Goal: Task Accomplishment & Management: Use online tool/utility

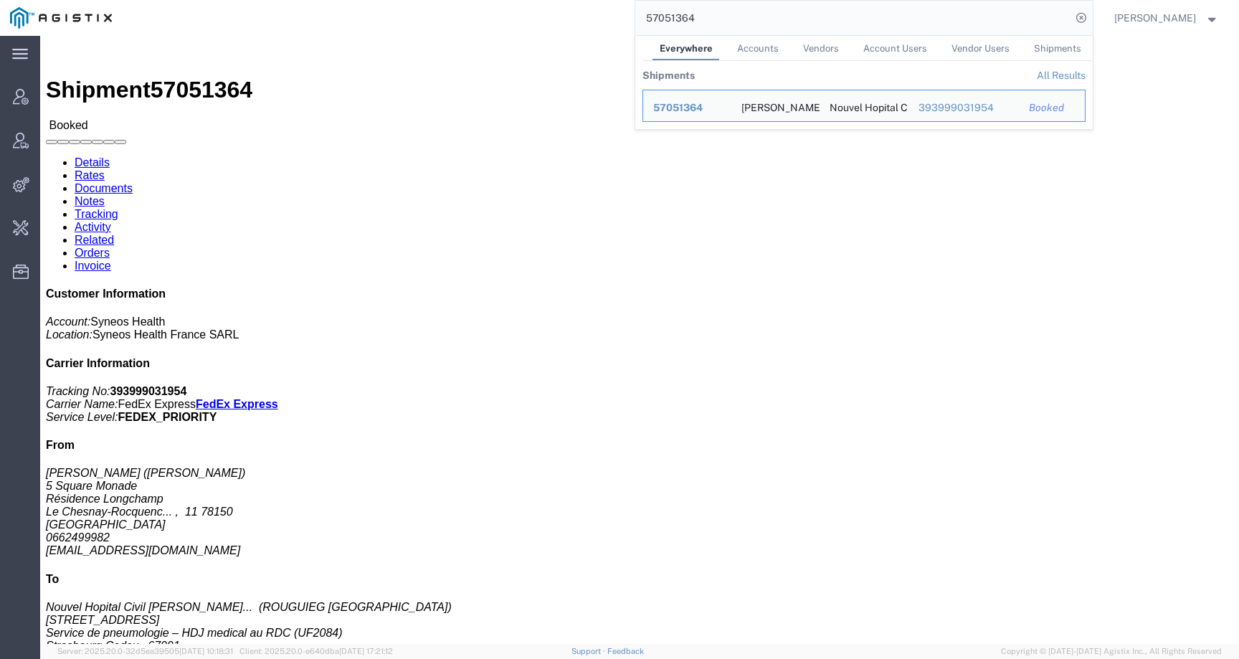
drag, startPoint x: 724, startPoint y: 25, endPoint x: 602, endPoint y: 25, distance: 121.9
click at [602, 25] on div "57051364 Everywhere Accounts Vendors Account Users Vendor Users Shipments Shipm…" at bounding box center [607, 18] width 971 height 36
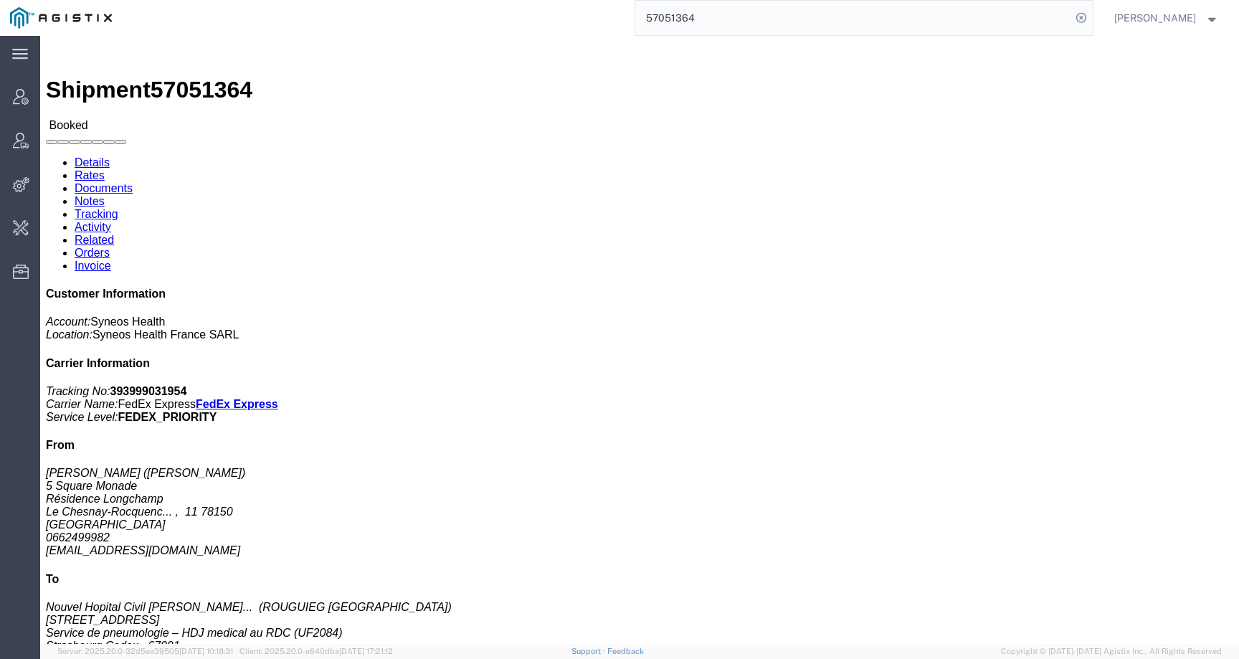
drag, startPoint x: 726, startPoint y: 22, endPoint x: 618, endPoint y: 20, distance: 108.3
click at [618, 20] on div "57051364" at bounding box center [607, 18] width 971 height 36
paste input "78863"
type input "57078863"
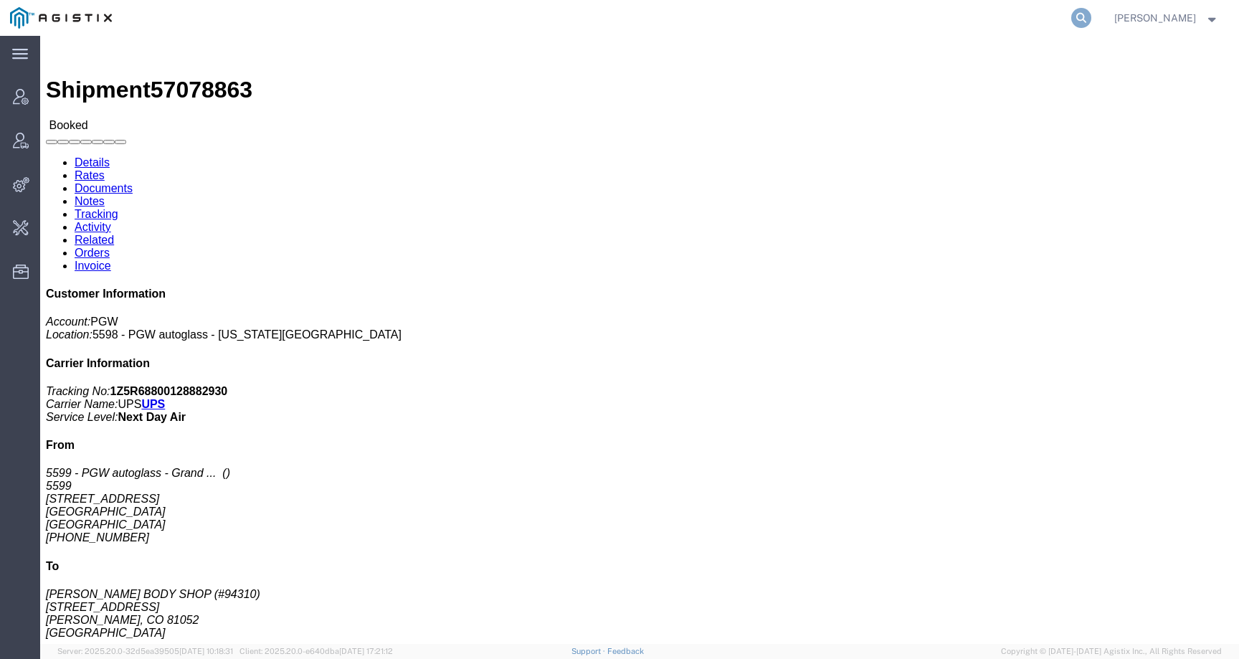
click at [1092, 11] on icon at bounding box center [1081, 18] width 20 height 20
click at [1043, 14] on input "search" at bounding box center [853, 18] width 436 height 34
type input "offline@pgw"
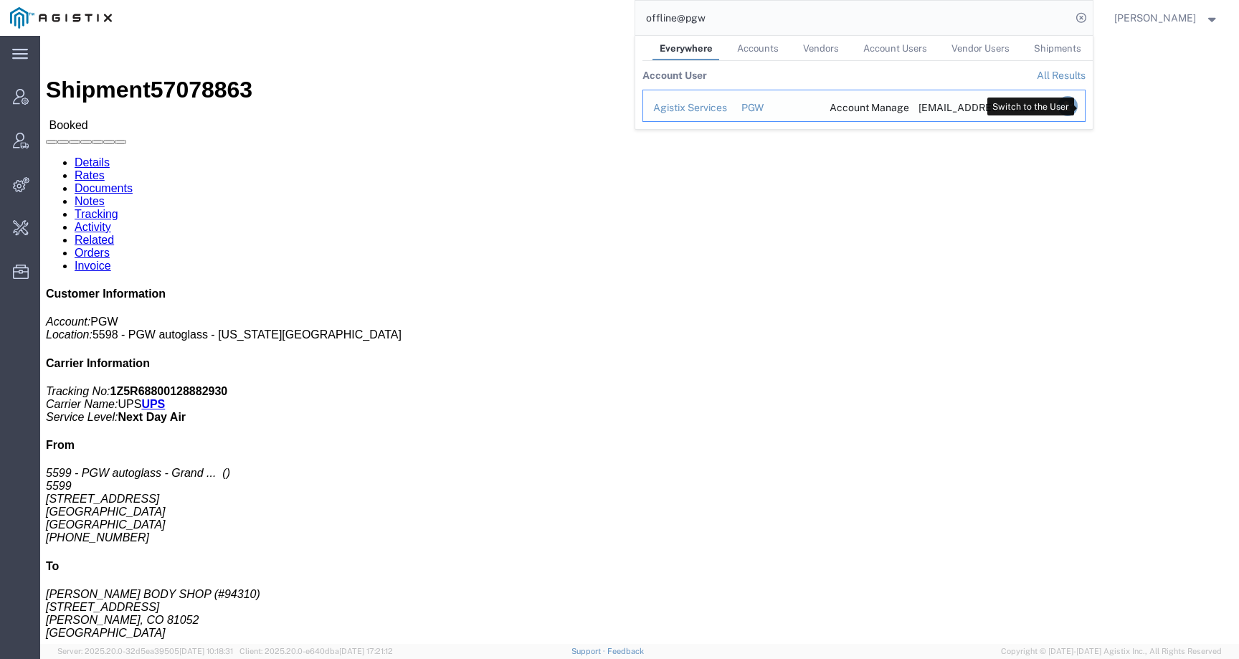
click at [1077, 108] on icon "Search Results" at bounding box center [1067, 106] width 20 height 20
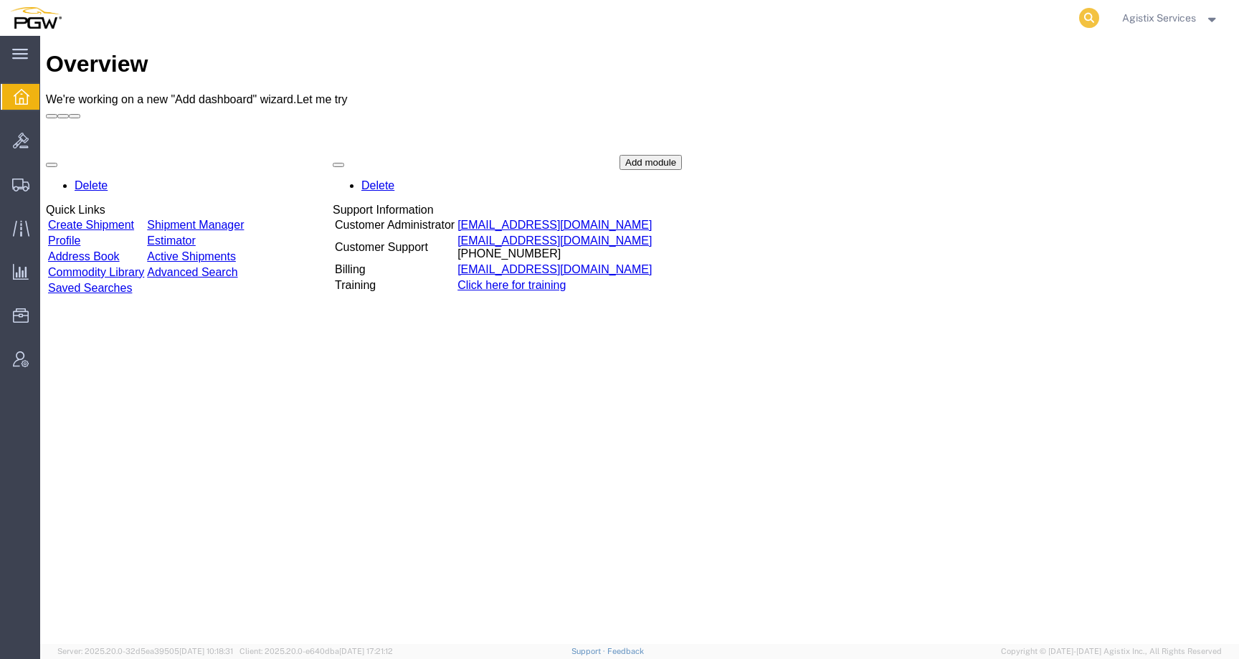
click at [1079, 17] on icon at bounding box center [1089, 18] width 20 height 20
click at [1072, 17] on input "search" at bounding box center [861, 18] width 436 height 34
paste input "57078863"
type input "57078863"
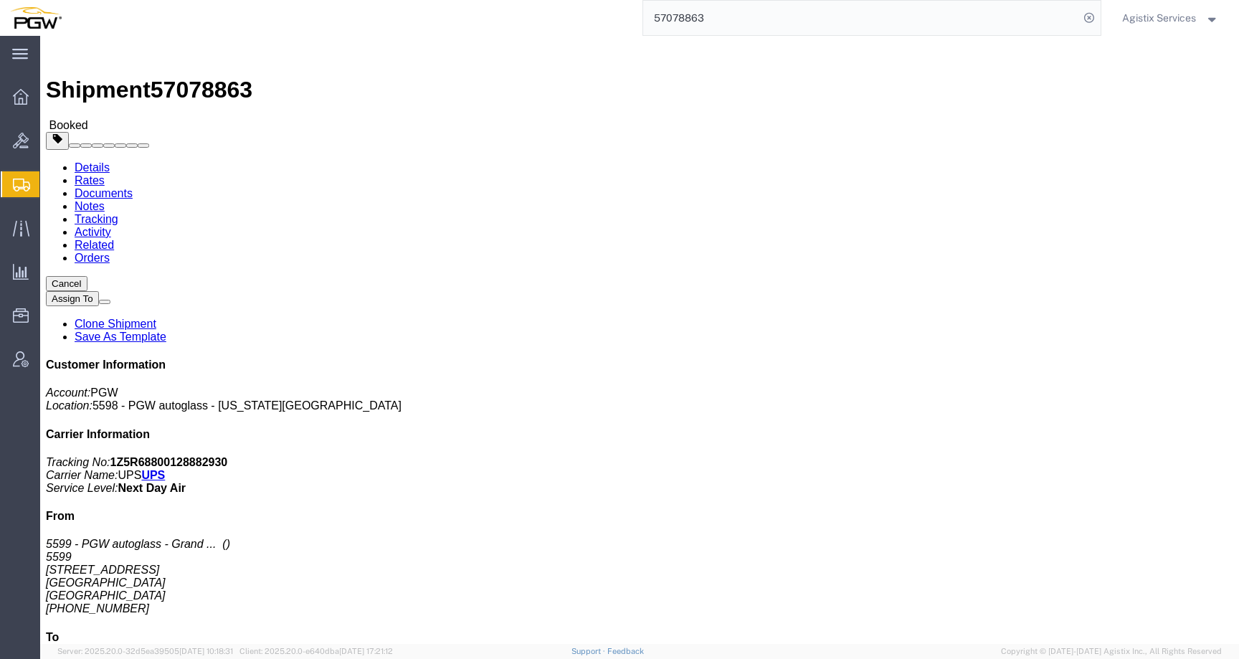
click span "button"
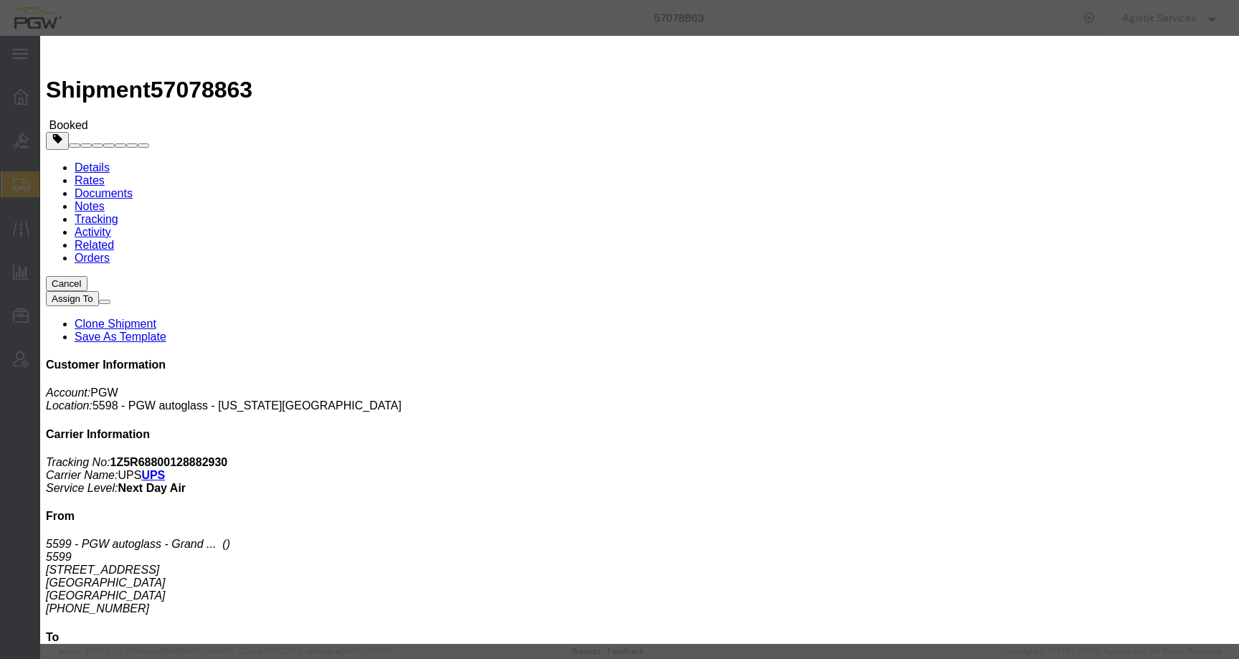
click h2 "Edit Date and Time"
click icon "button"
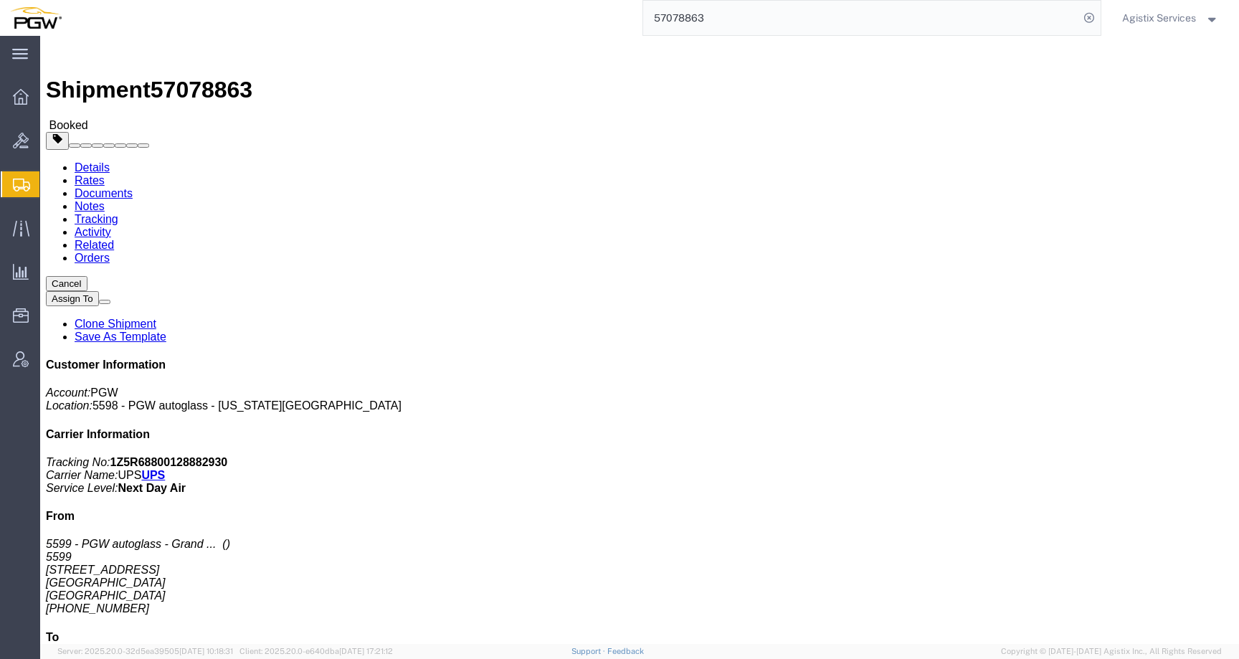
drag, startPoint x: 13, startPoint y: 182, endPoint x: 106, endPoint y: 207, distance: 96.4
click div "Ship From 5599 - PGW autoglass - Grand Junction 5599 2892 North Ave Unit D Gran…"
copy address "2892 North Ave Unit D Grand Junction, CO 81501 United States"
click button "button"
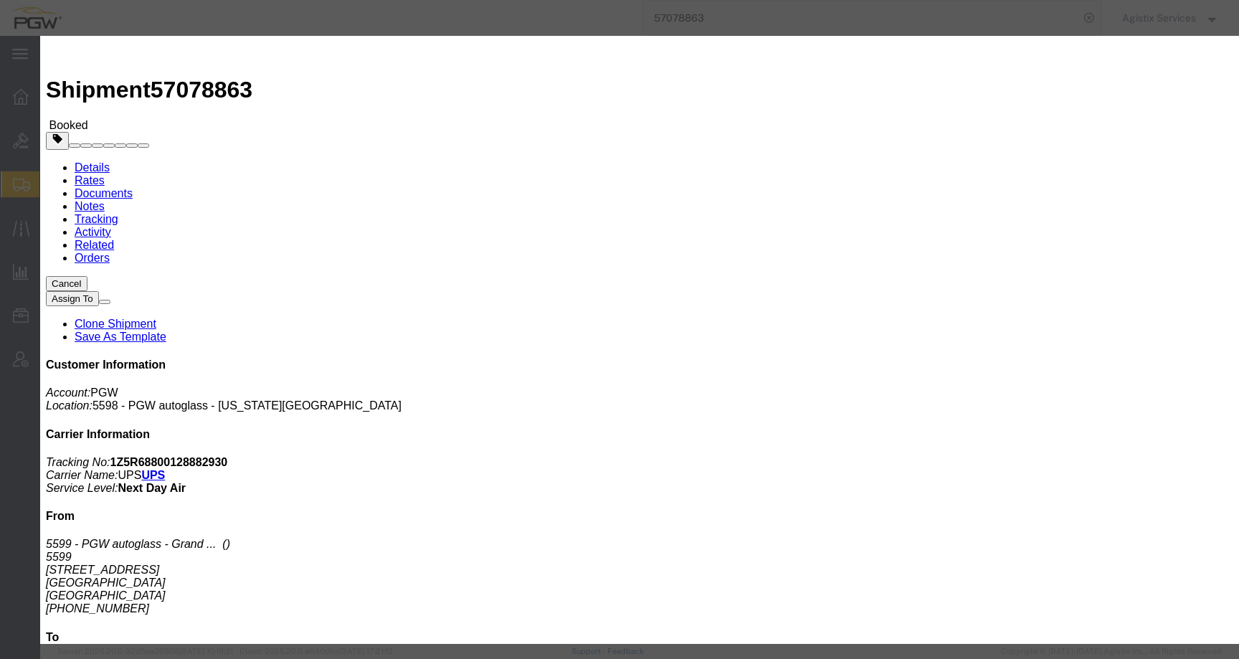
click div "Oct 14 2025 6:09 AM"
type input "9:09 AM"
click div "Oct 14 2025 9:09 AM"
click input "2:09 AM"
type input "2:09 PM"
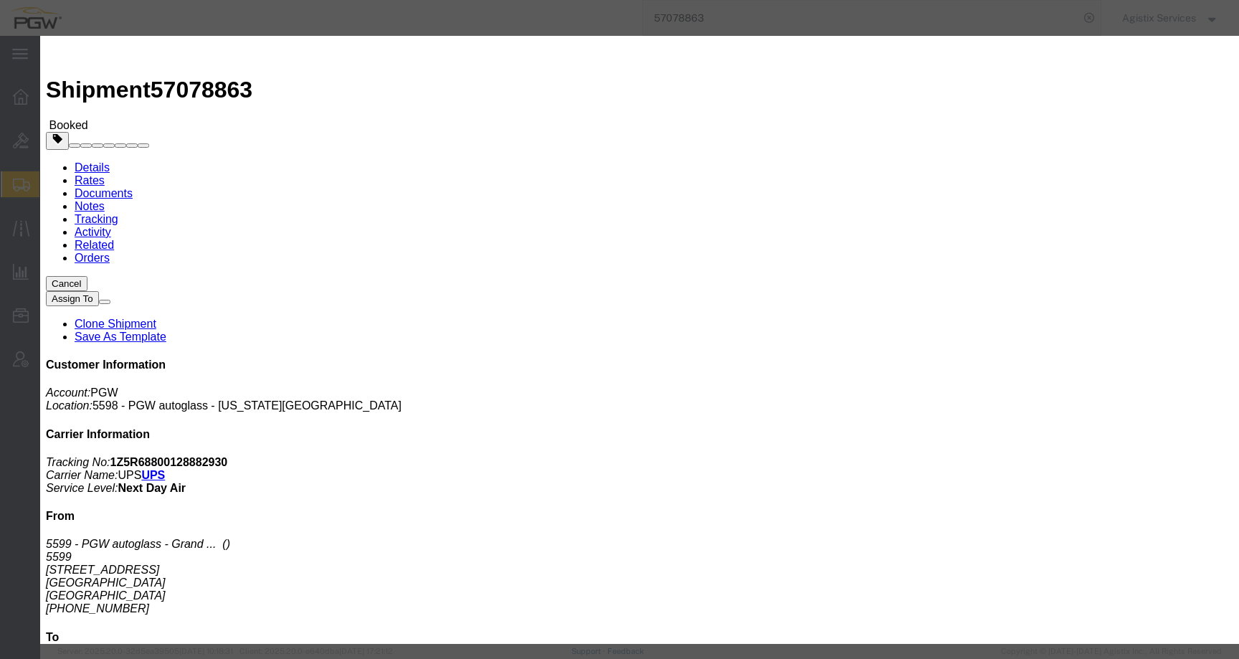
click button "Apply"
click button "Save"
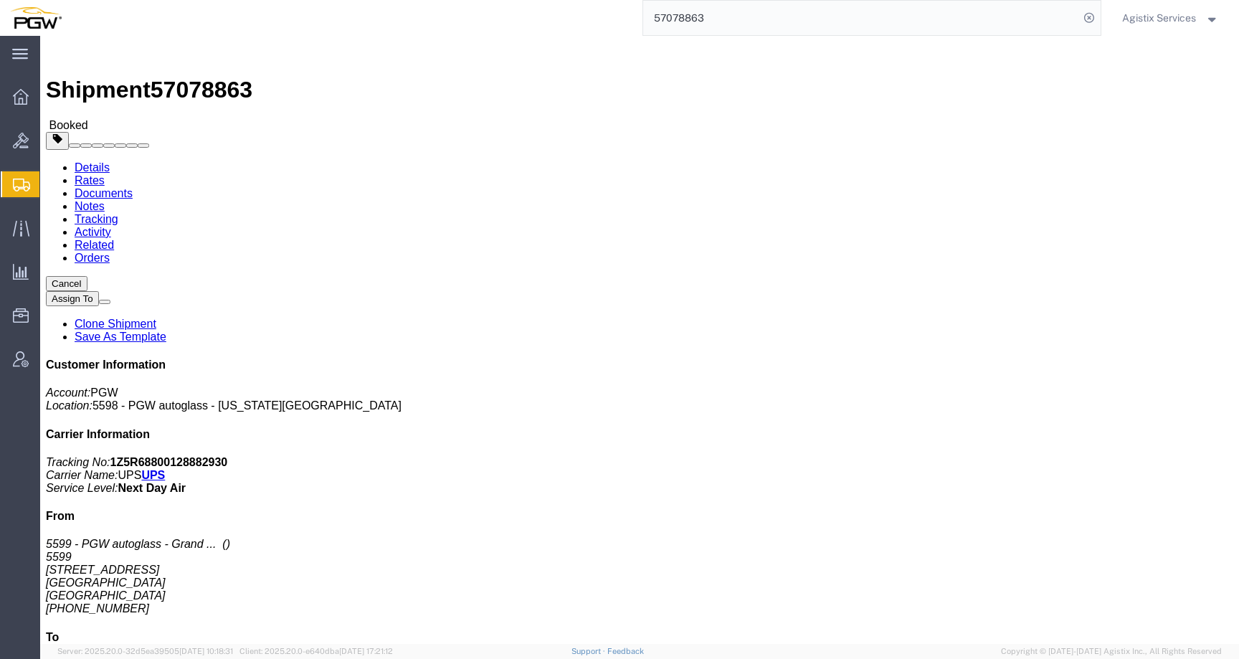
click icon "button"
click button "button"
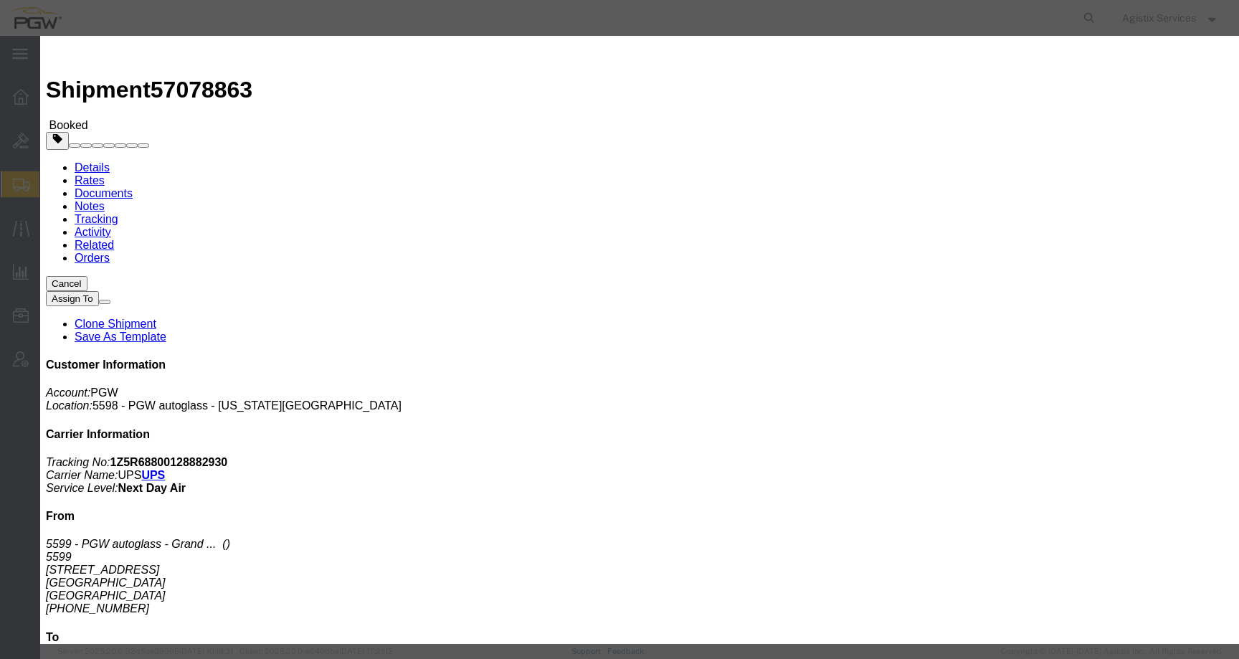
click div "Oct 14 2025 6:09 AM"
click input "6:09 AM"
type input "9:09 AM"
click button "Apply"
click div "Oct 14 2025 2:09 PM"
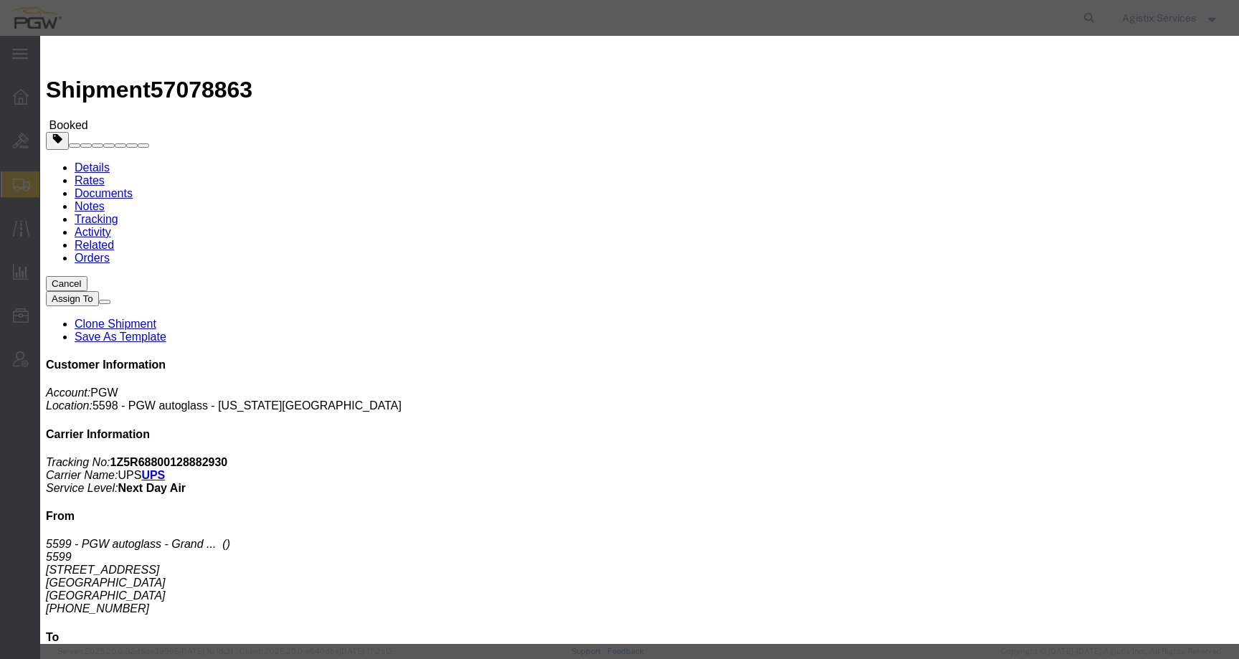
click button "Apply"
click button "Save"
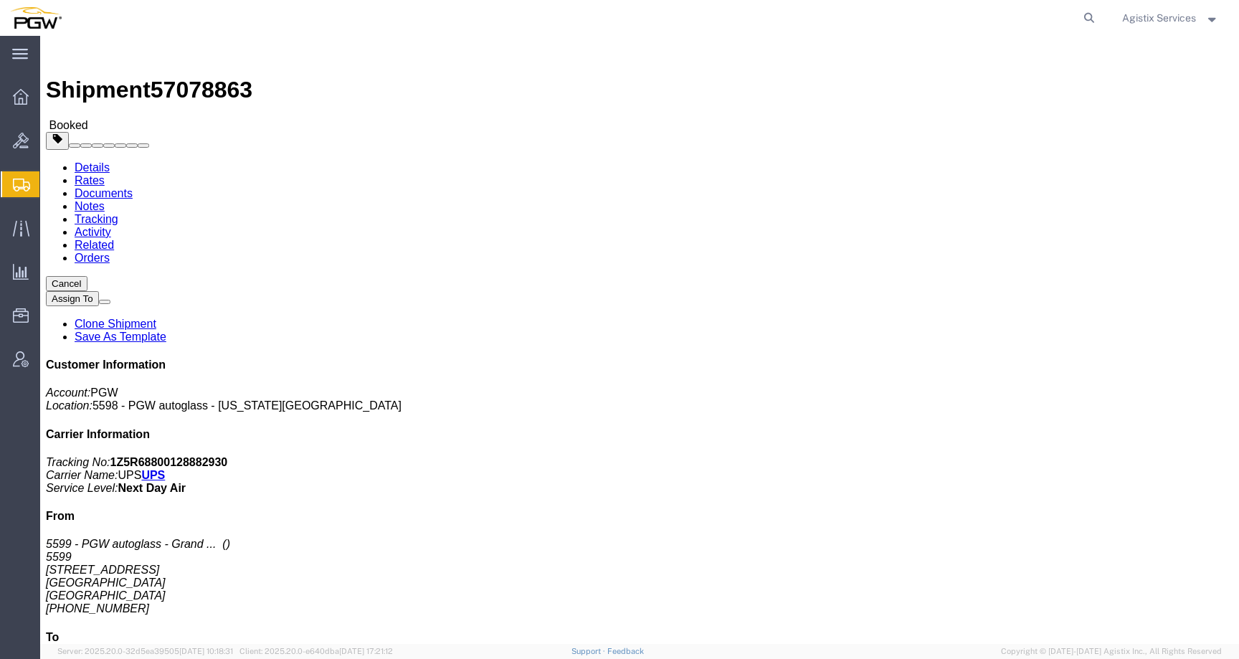
click icon "button"
click at [1142, 18] on span "Agistix Services" at bounding box center [1159, 18] width 74 height 16
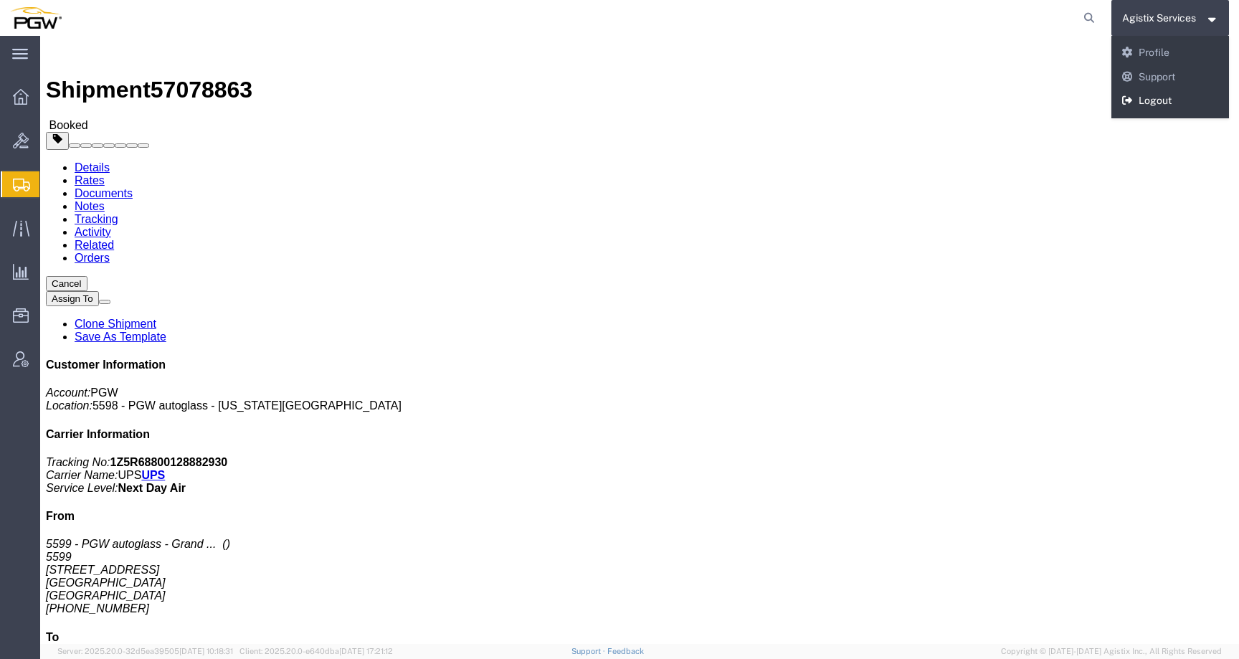
drag, startPoint x: 1140, startPoint y: 105, endPoint x: 1003, endPoint y: 75, distance: 140.3
click at [1140, 105] on link "Logout" at bounding box center [1171, 101] width 118 height 24
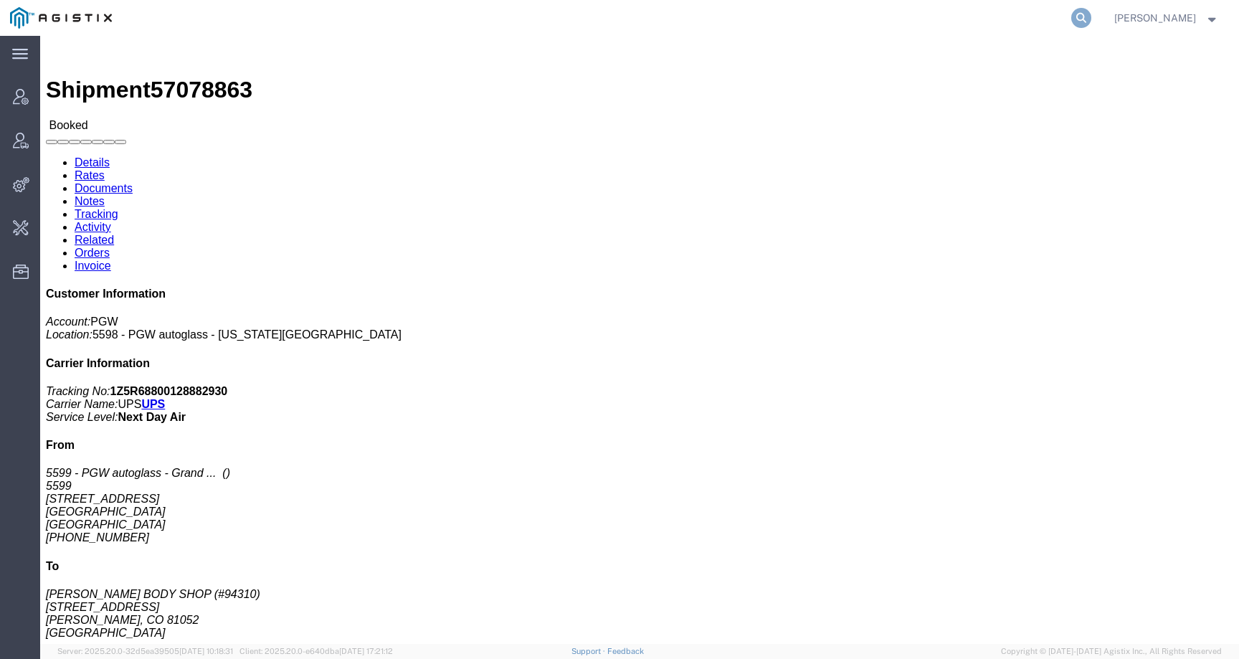
click at [1089, 18] on icon at bounding box center [1081, 18] width 20 height 20
click at [1030, 18] on input "search" at bounding box center [853, 18] width 436 height 34
paste input "PG&E"
type input "PG&E"
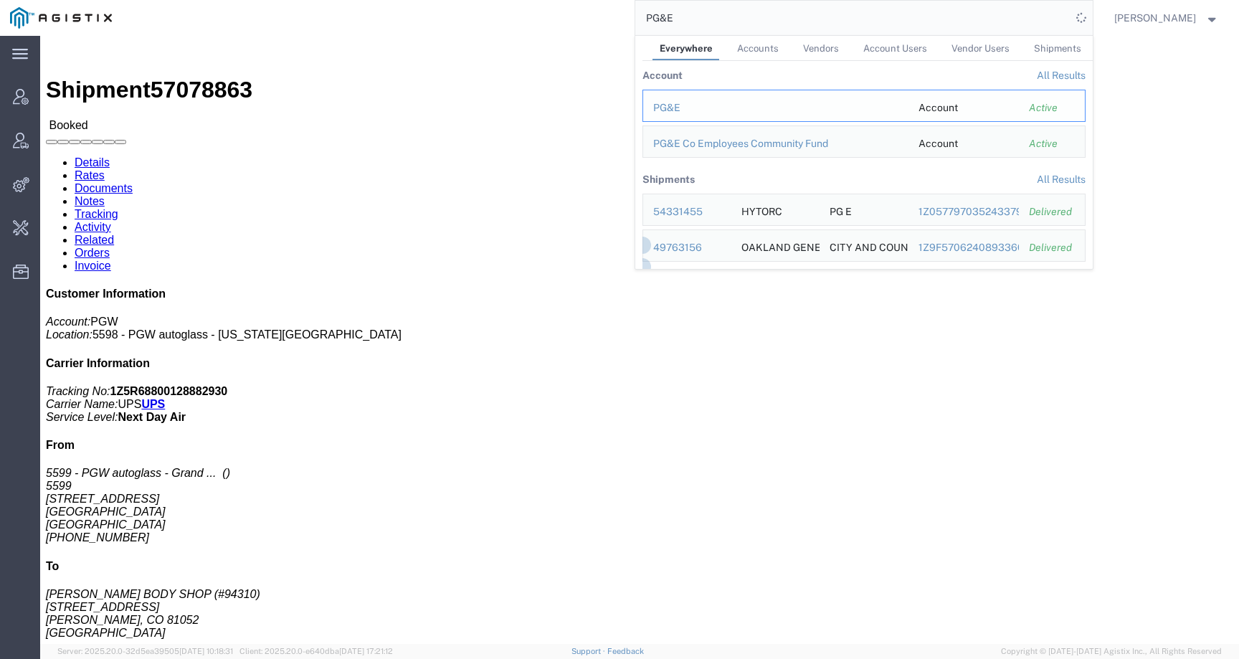
click at [681, 110] on div "PG&E" at bounding box center [775, 107] width 245 height 15
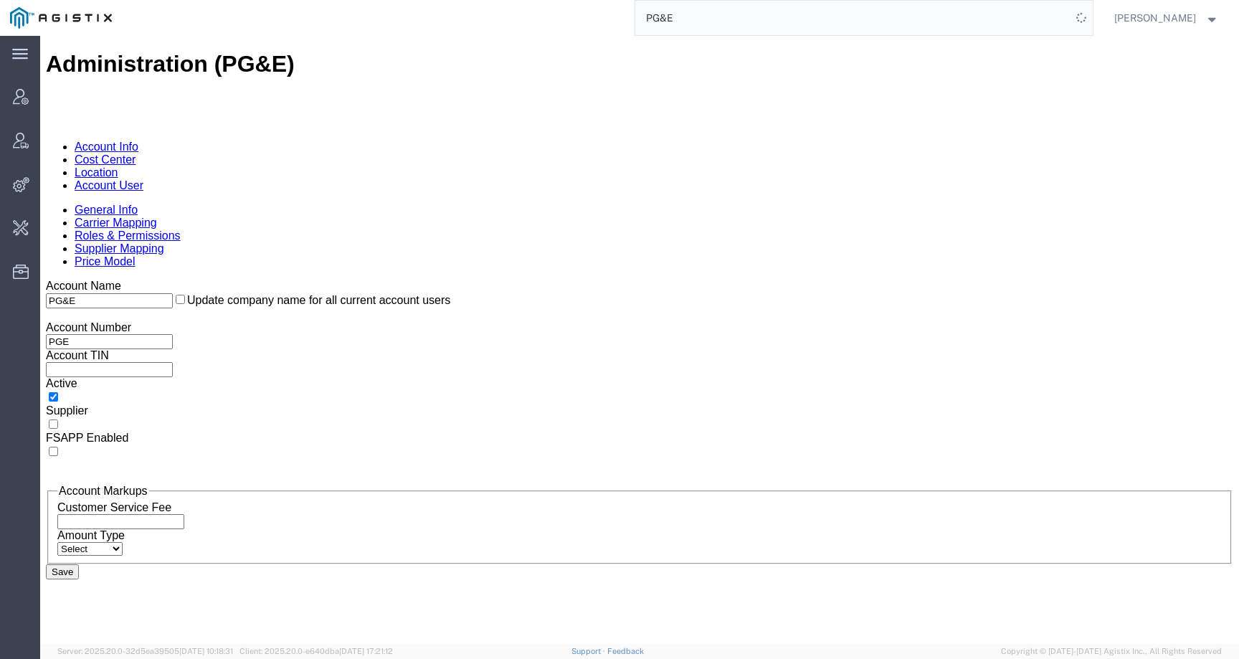
click at [118, 166] on link "Location" at bounding box center [97, 172] width 44 height 12
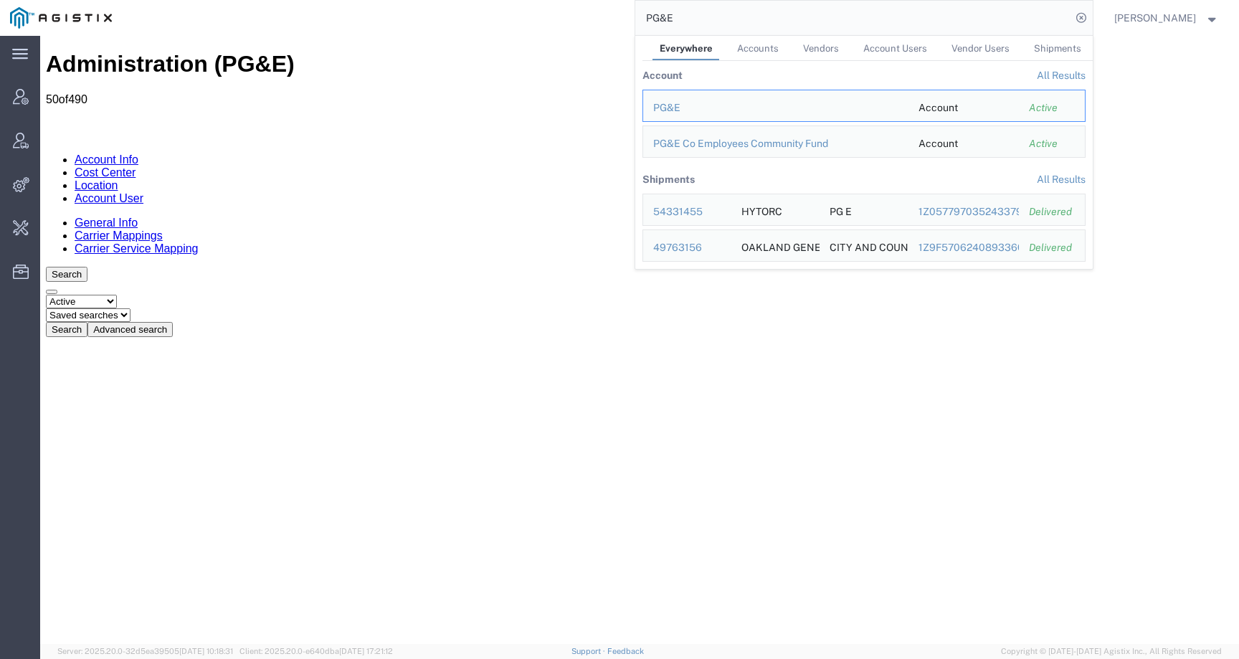
click at [173, 322] on button "Advanced search" at bounding box center [129, 329] width 85 height 15
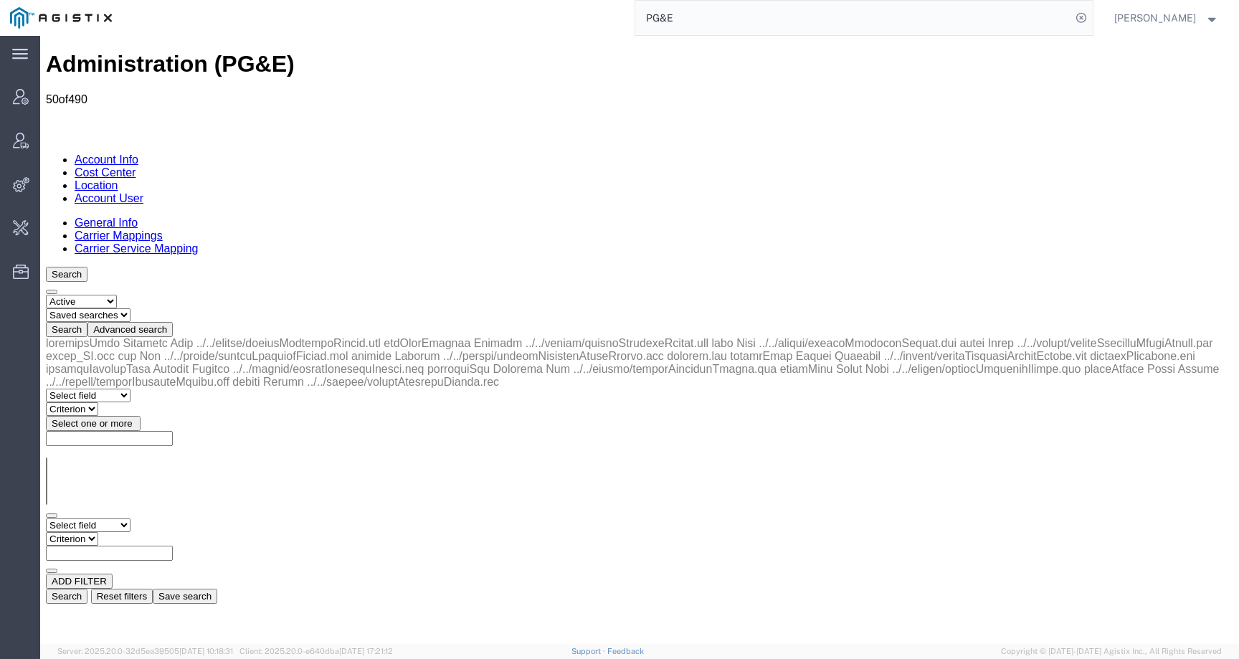
click at [120, 519] on select "Select field Address City Country County Location Name Location Num Master Loca…" at bounding box center [88, 526] width 85 height 14
select select "city"
click at [46, 519] on select "Select field Address City Country County Location Name Location Num Master Loca…" at bounding box center [88, 526] width 85 height 14
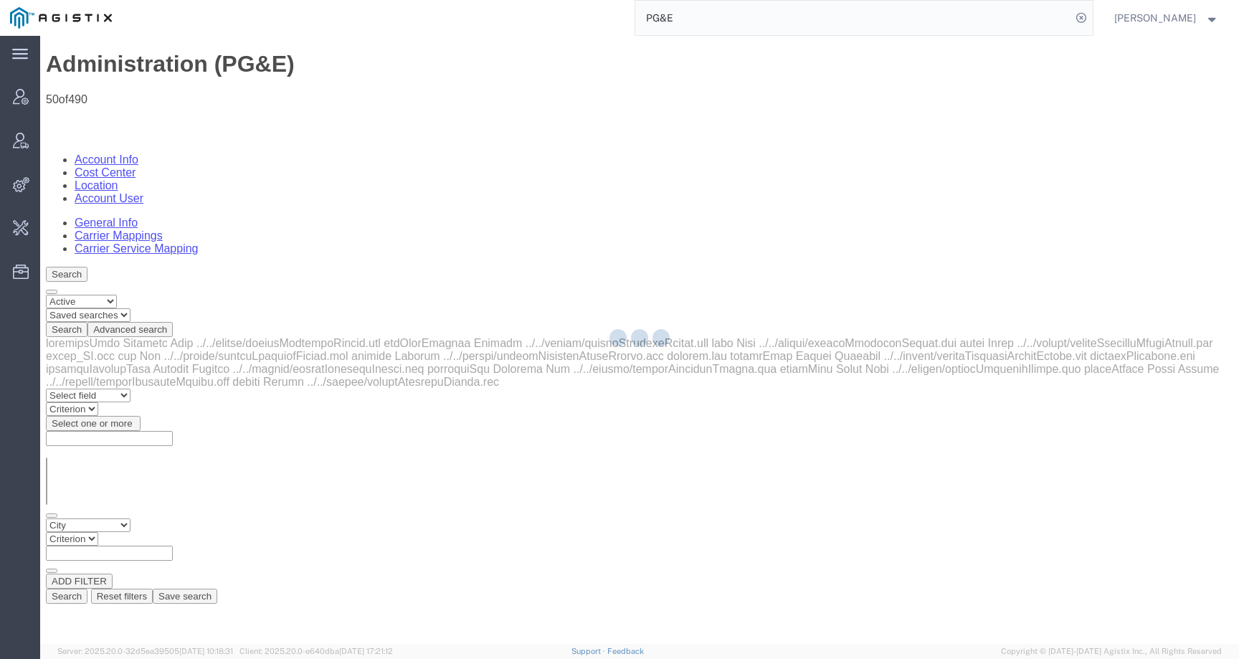
click at [218, 217] on div at bounding box center [639, 340] width 1199 height 608
click at [217, 221] on div at bounding box center [639, 340] width 1199 height 608
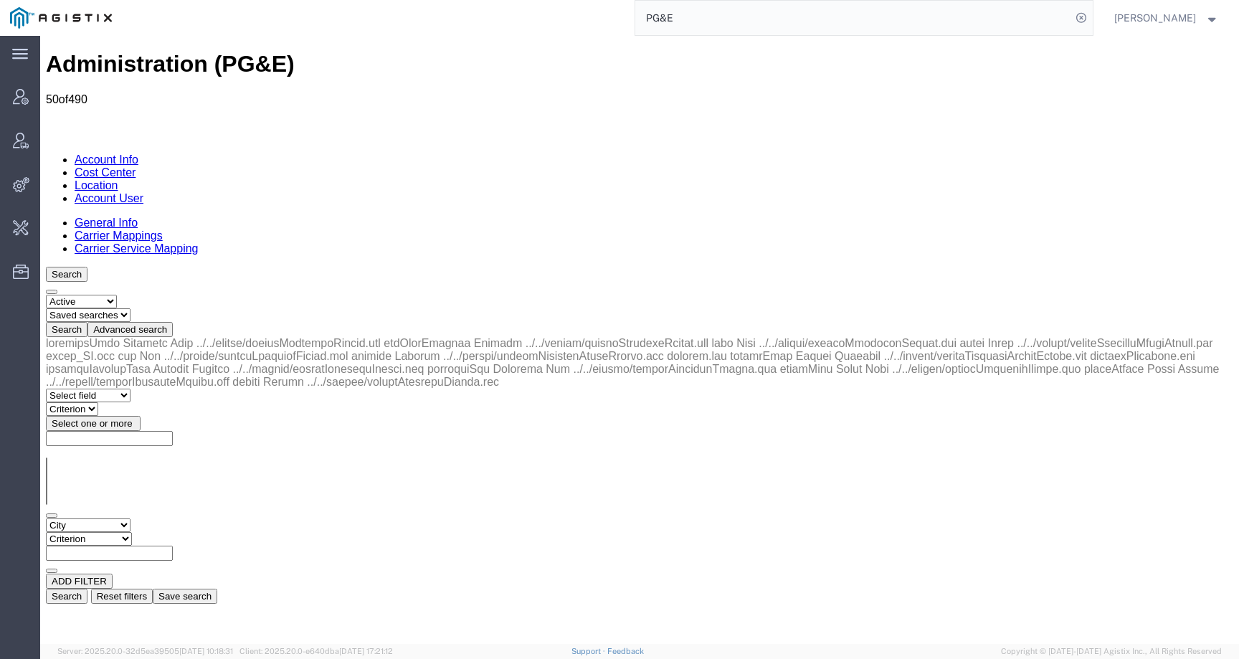
click at [132, 532] on select "Criterion contains does not contain is is blank is not blank starts with" at bounding box center [89, 539] width 86 height 14
select select "contains"
click at [132, 532] on select "Criterion contains does not contain is is blank is not blank starts with" at bounding box center [89, 539] width 86 height 14
click at [173, 546] on input "text" at bounding box center [109, 553] width 127 height 15
paste input "Storrie"
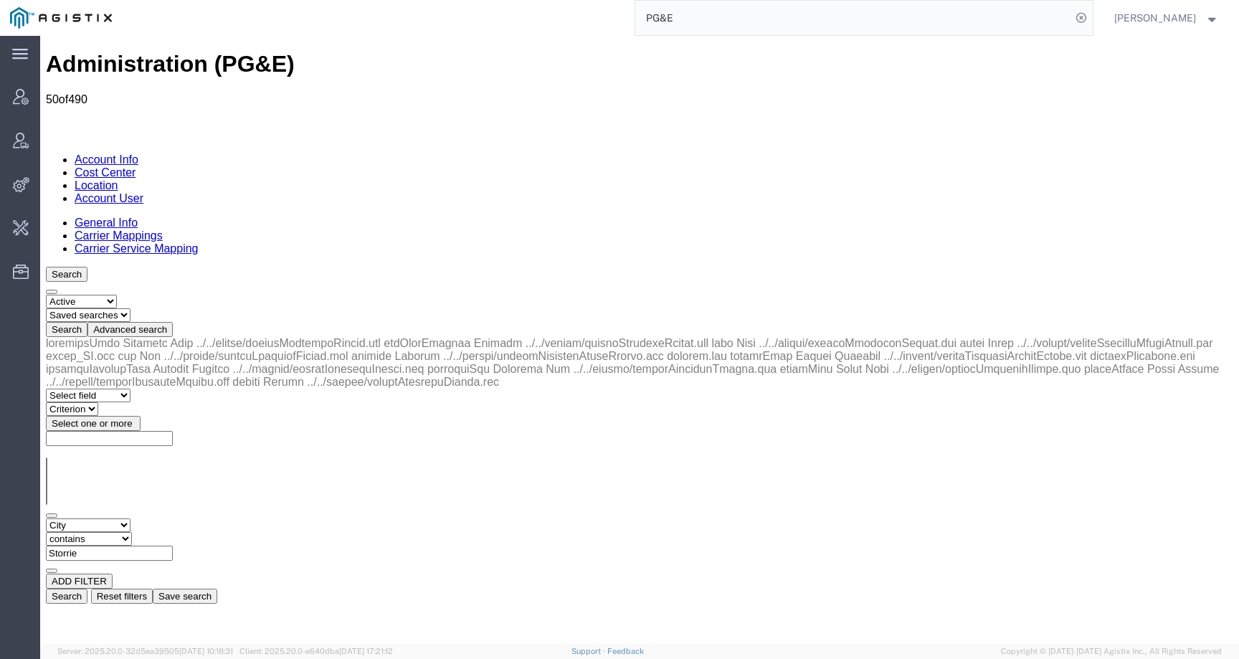
type input "Storrie"
click at [87, 589] on button "Search" at bounding box center [67, 596] width 42 height 15
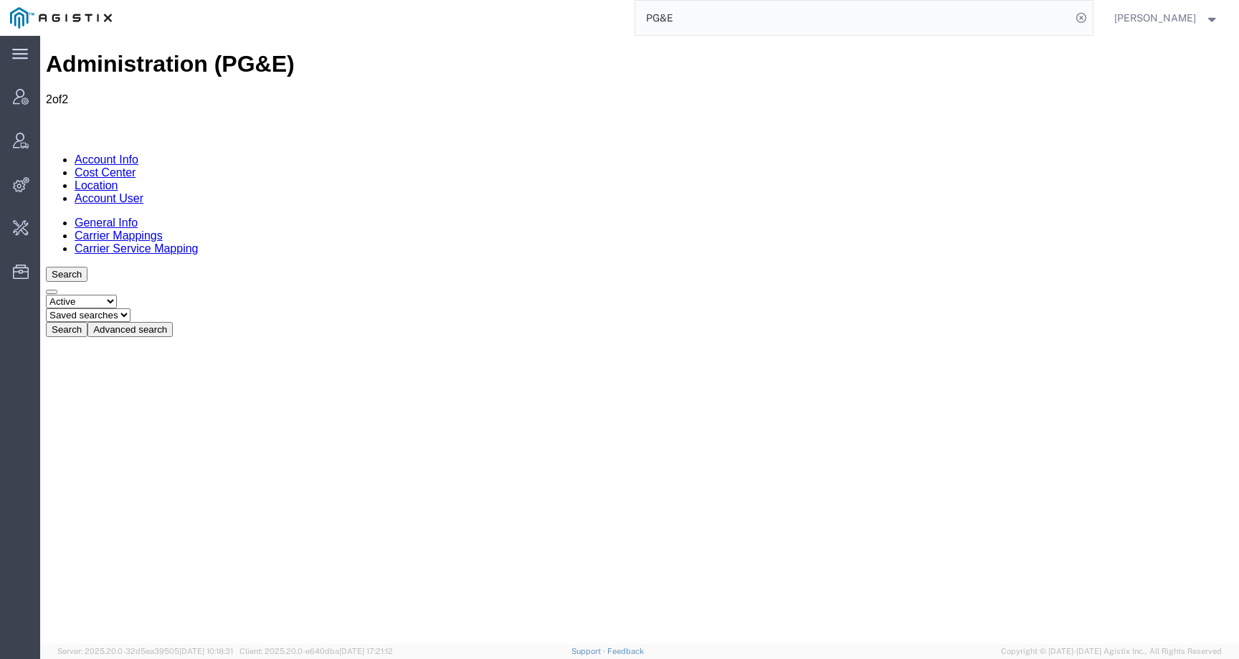
click at [143, 192] on link "Account User" at bounding box center [109, 198] width 69 height 12
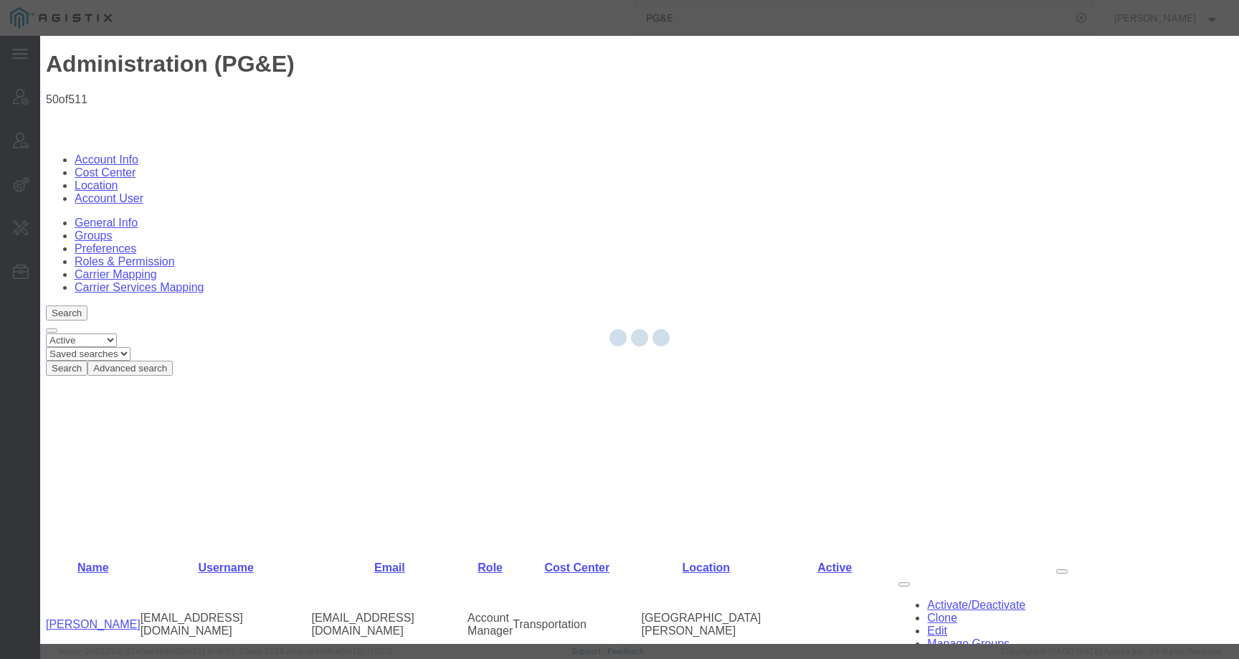
select select "COSTCENTER"
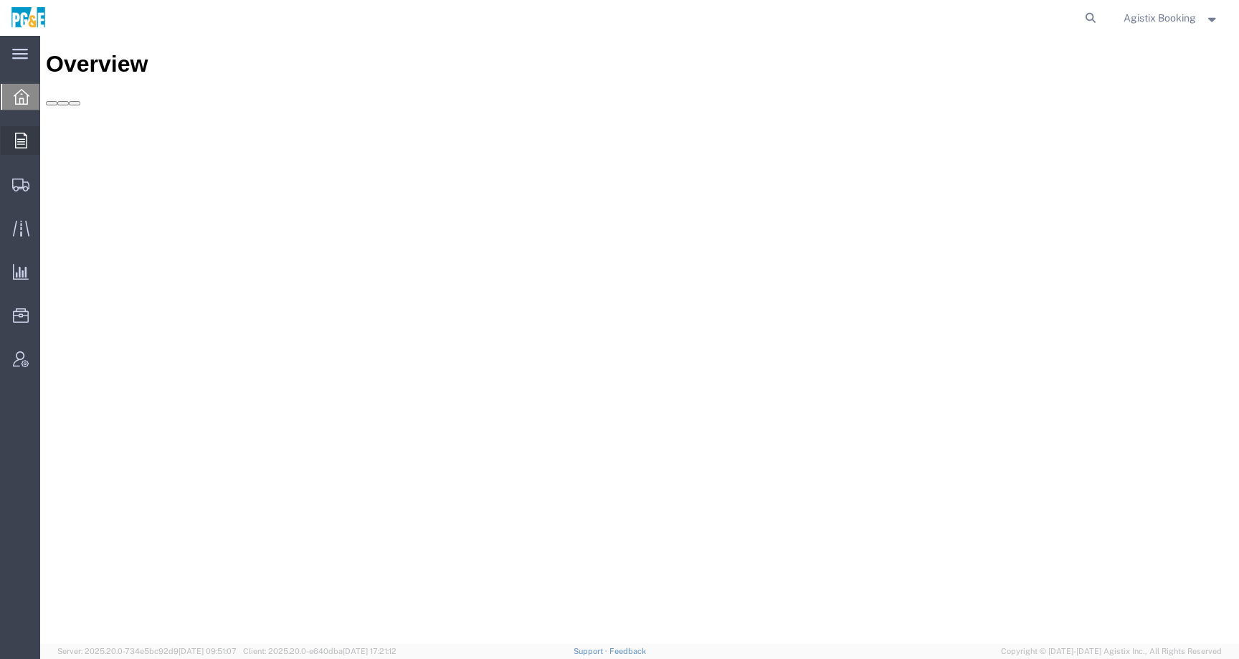
click at [24, 140] on icon at bounding box center [21, 141] width 12 height 16
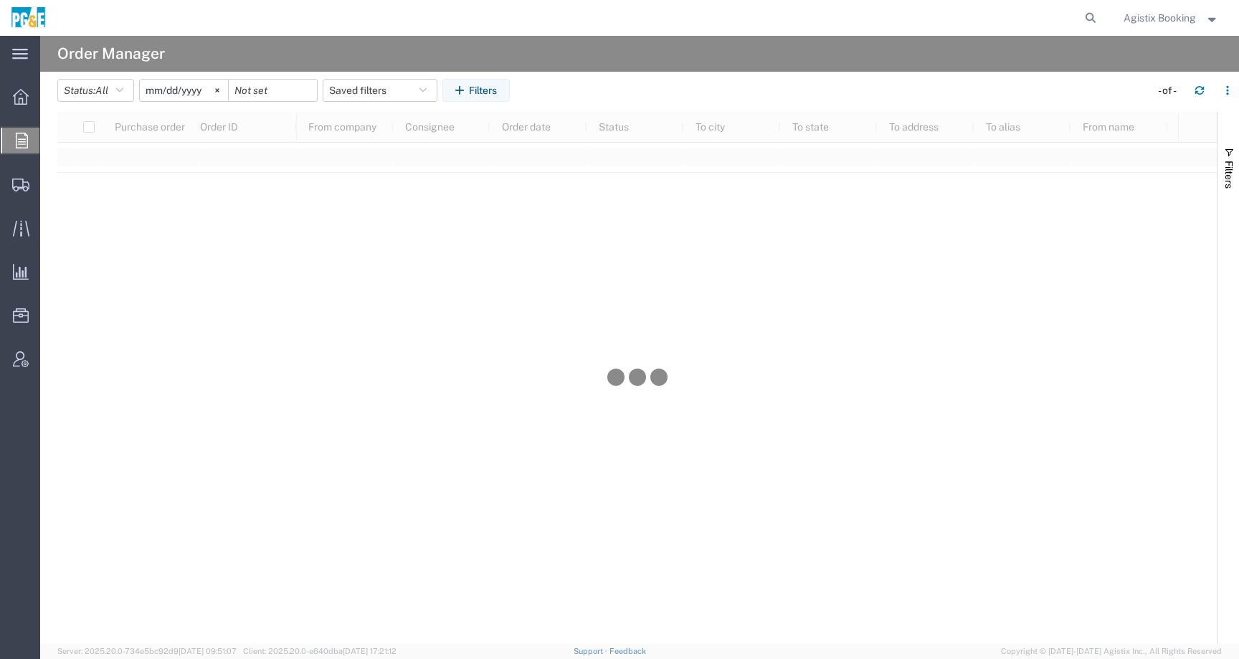
click at [168, 93] on input "[DATE]" at bounding box center [184, 91] width 88 height 22
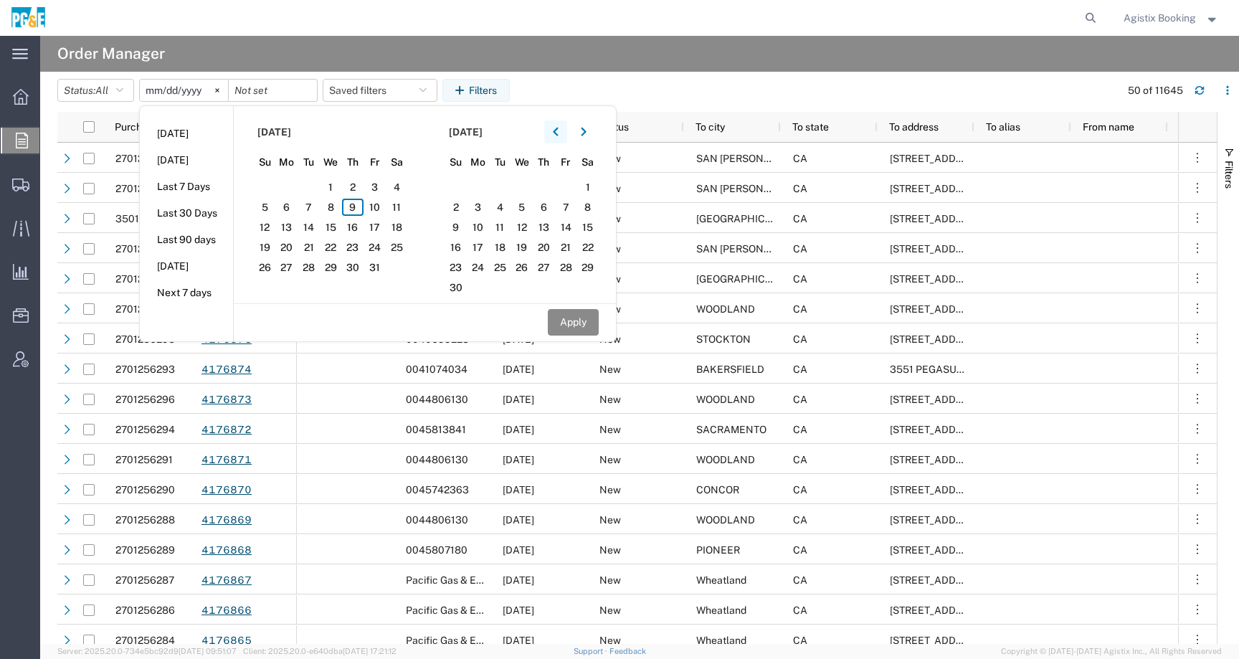
click at [559, 130] on icon "button" at bounding box center [556, 132] width 6 height 10
click at [559, 129] on icon "button" at bounding box center [556, 132] width 6 height 10
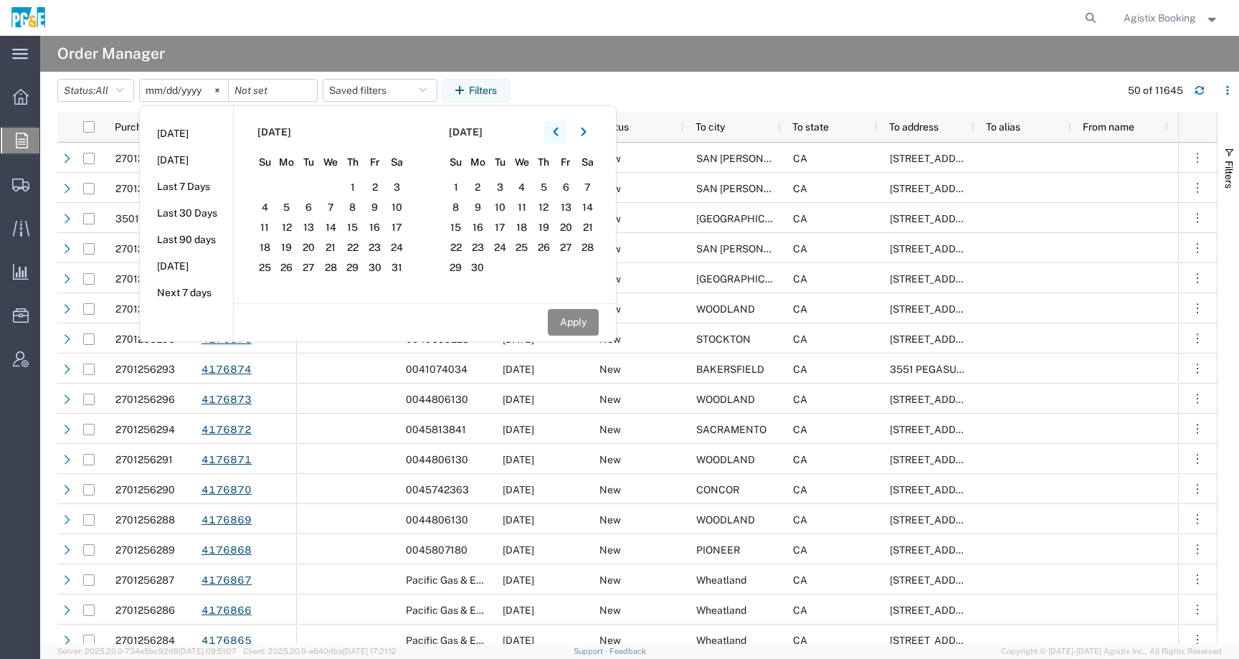
click at [559, 129] on icon "button" at bounding box center [556, 132] width 6 height 10
click at [558, 130] on icon "button" at bounding box center [555, 132] width 5 height 9
click at [398, 186] on span "1" at bounding box center [397, 187] width 22 height 17
click at [584, 323] on button "Apply" at bounding box center [573, 322] width 51 height 27
type input "[DATE]"
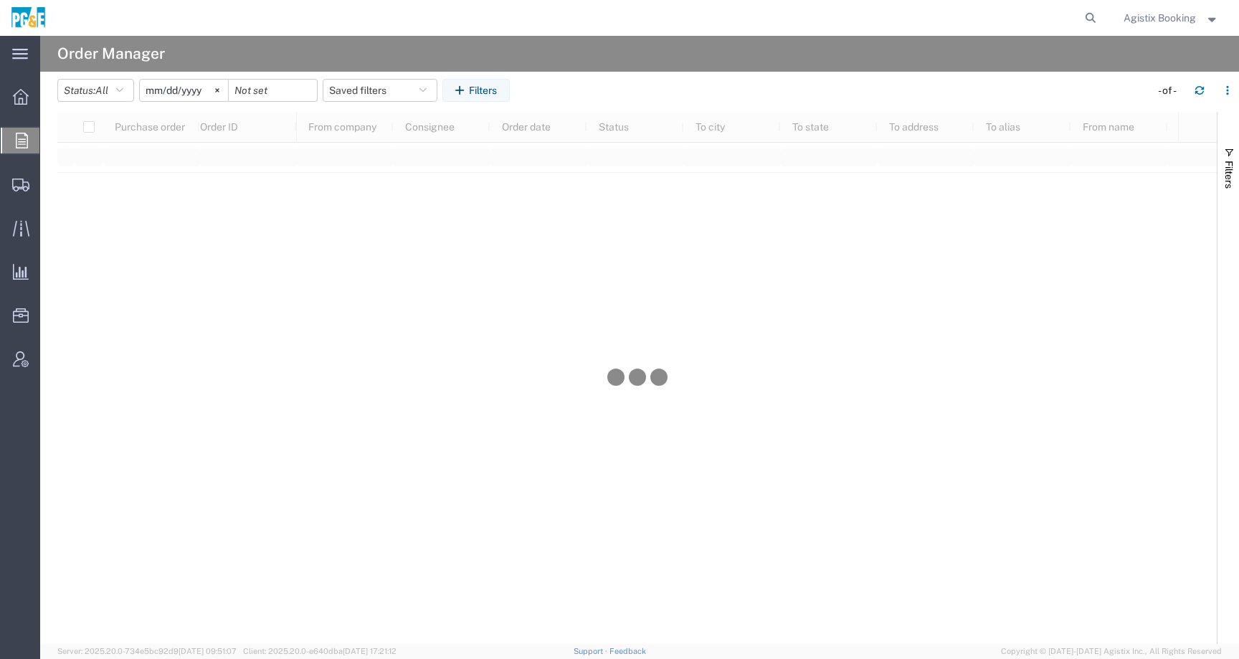
click at [202, 88] on input "[DATE]" at bounding box center [184, 91] width 88 height 22
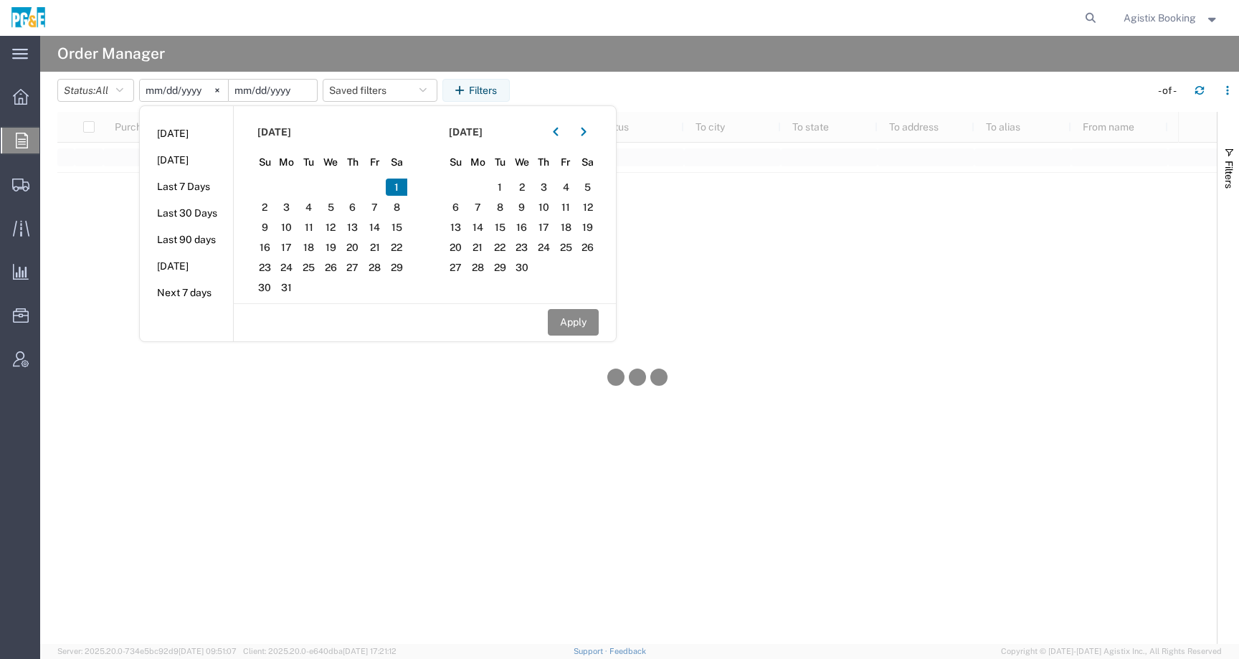
click at [261, 89] on input "date" at bounding box center [273, 91] width 88 height 22
click at [584, 126] on button "button" at bounding box center [583, 131] width 23 height 23
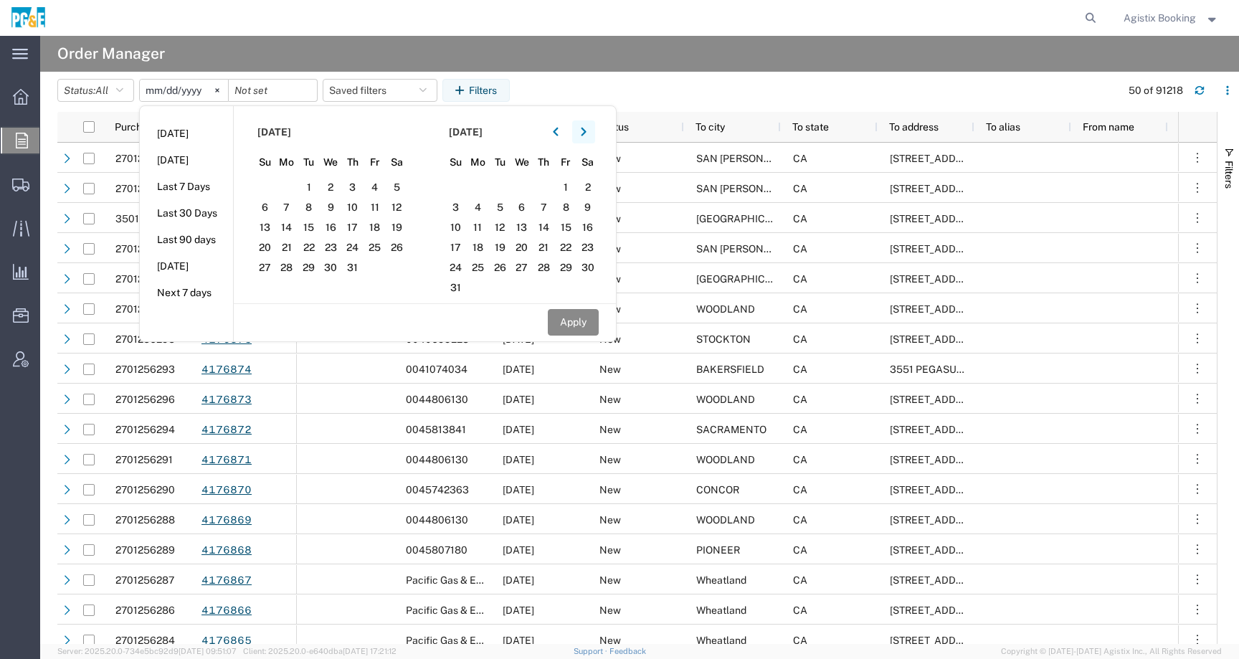
click at [584, 126] on button "button" at bounding box center [583, 131] width 23 height 23
click at [546, 210] on span "9" at bounding box center [544, 207] width 22 height 17
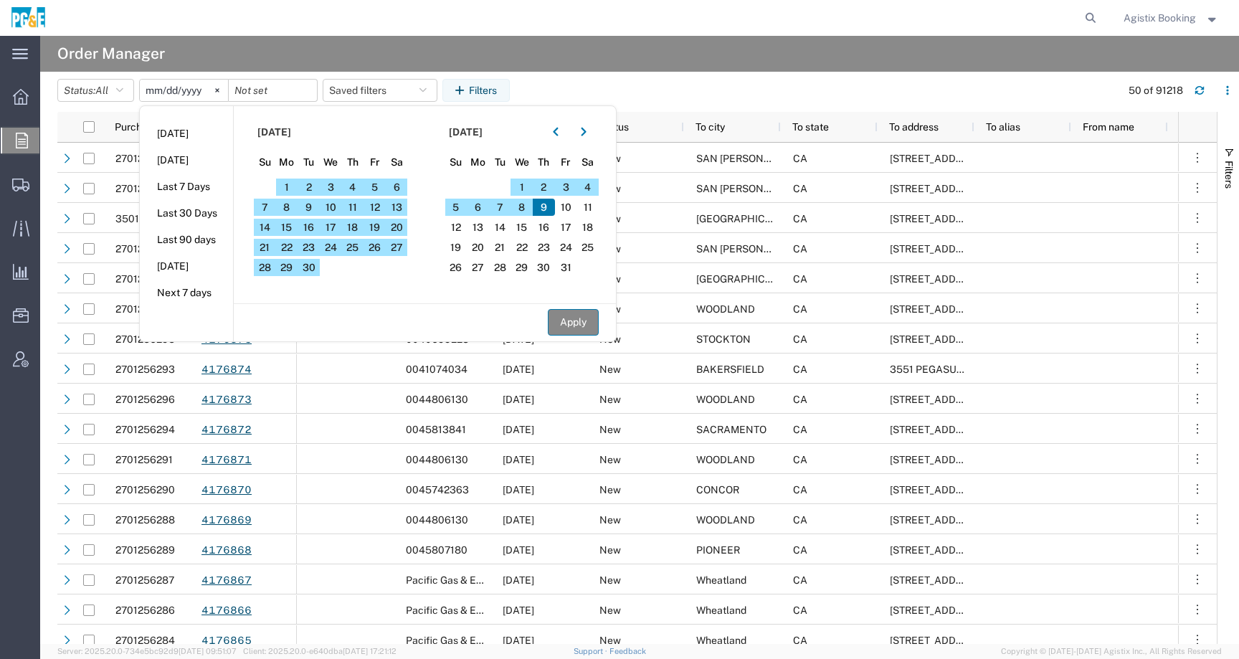
click at [577, 315] on button "Apply" at bounding box center [573, 322] width 51 height 27
type input "[DATE]"
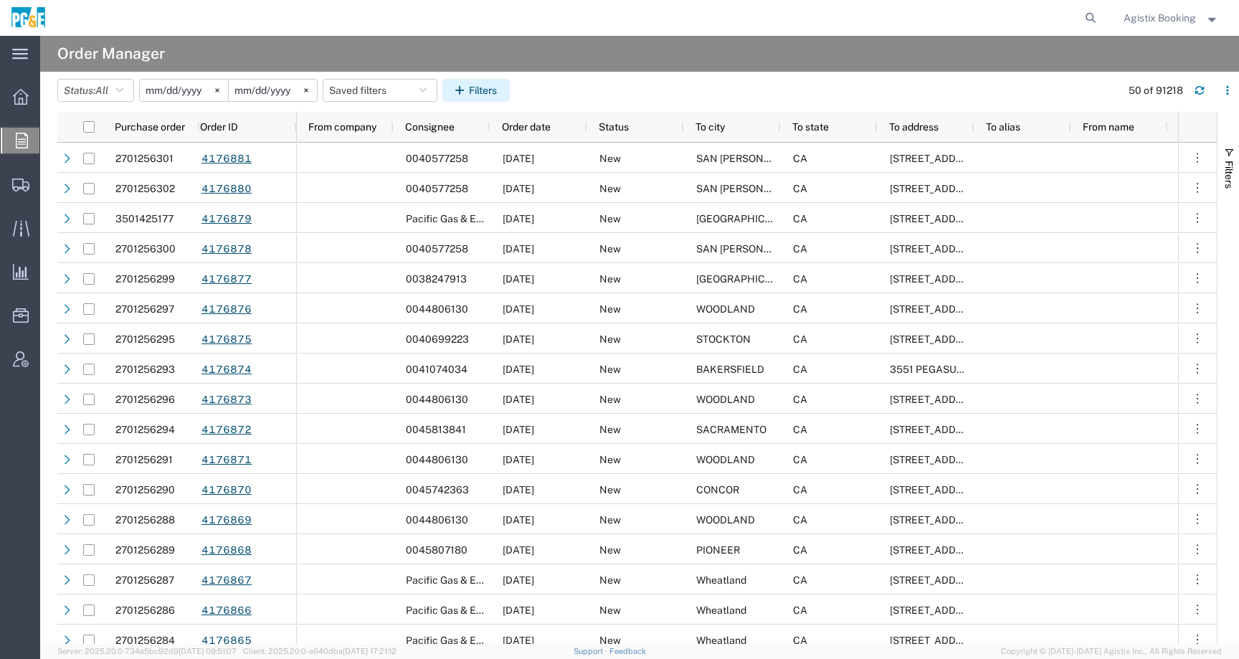
click at [510, 93] on button "Filters" at bounding box center [475, 90] width 67 height 23
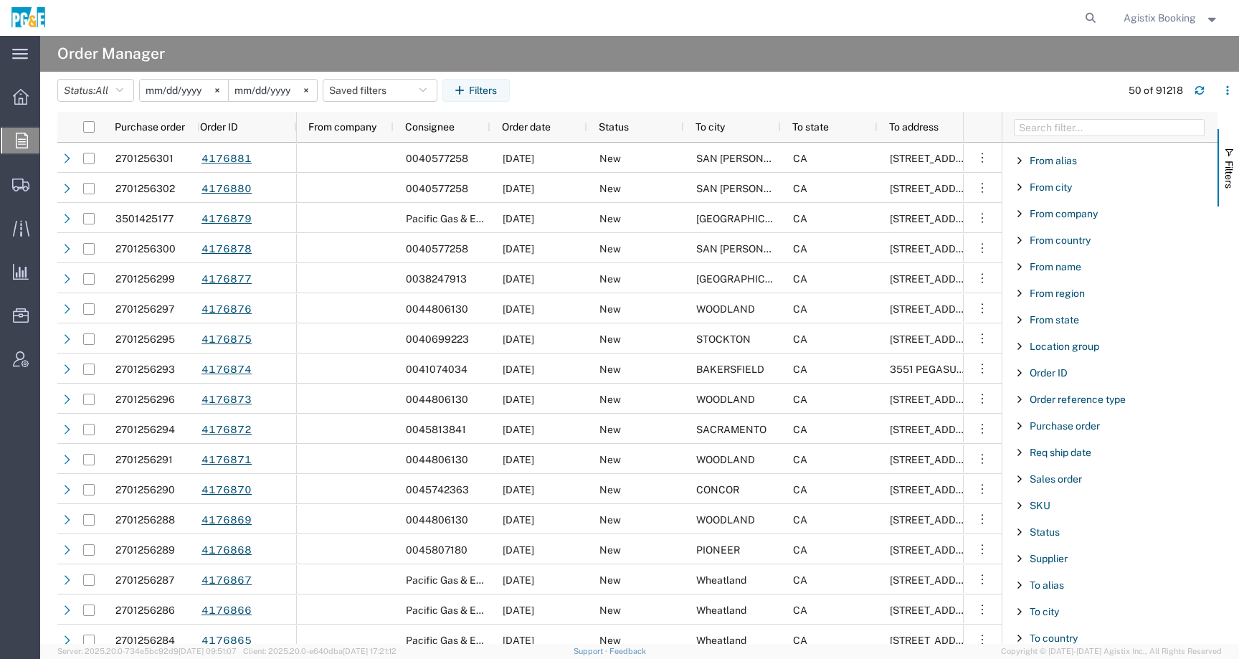
scroll to position [215, 0]
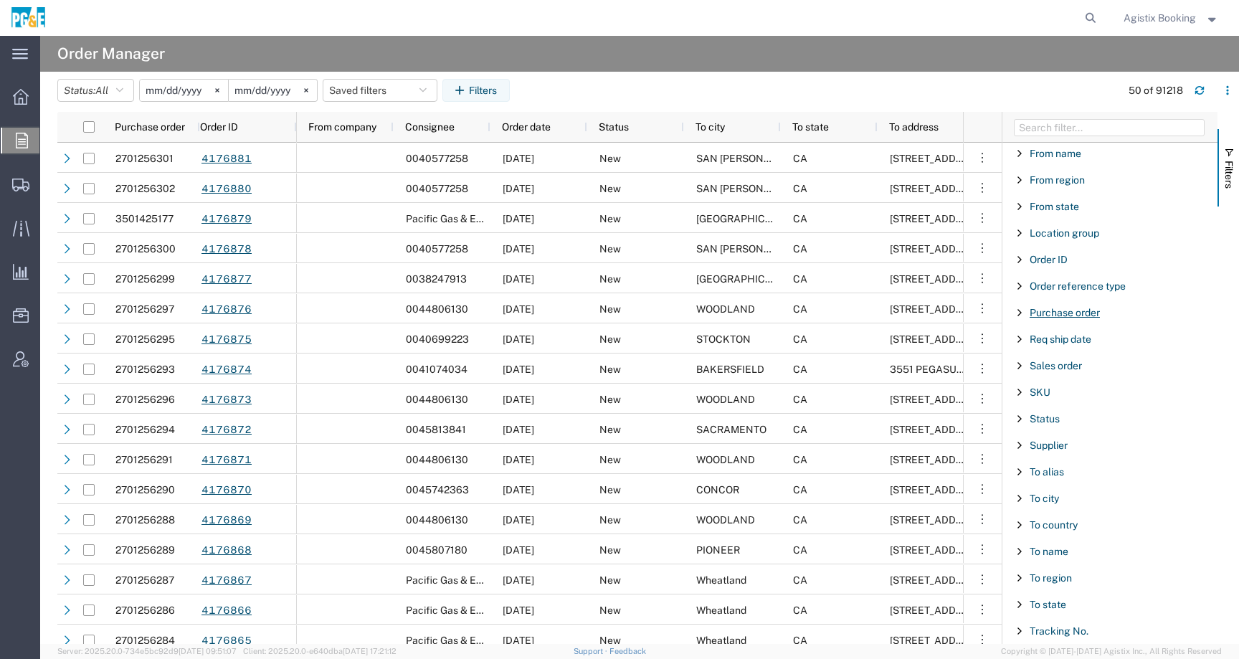
click at [1086, 311] on span "Purchase order" at bounding box center [1065, 312] width 70 height 11
click at [1080, 349] on div "starts with" at bounding box center [1110, 349] width 164 height 11
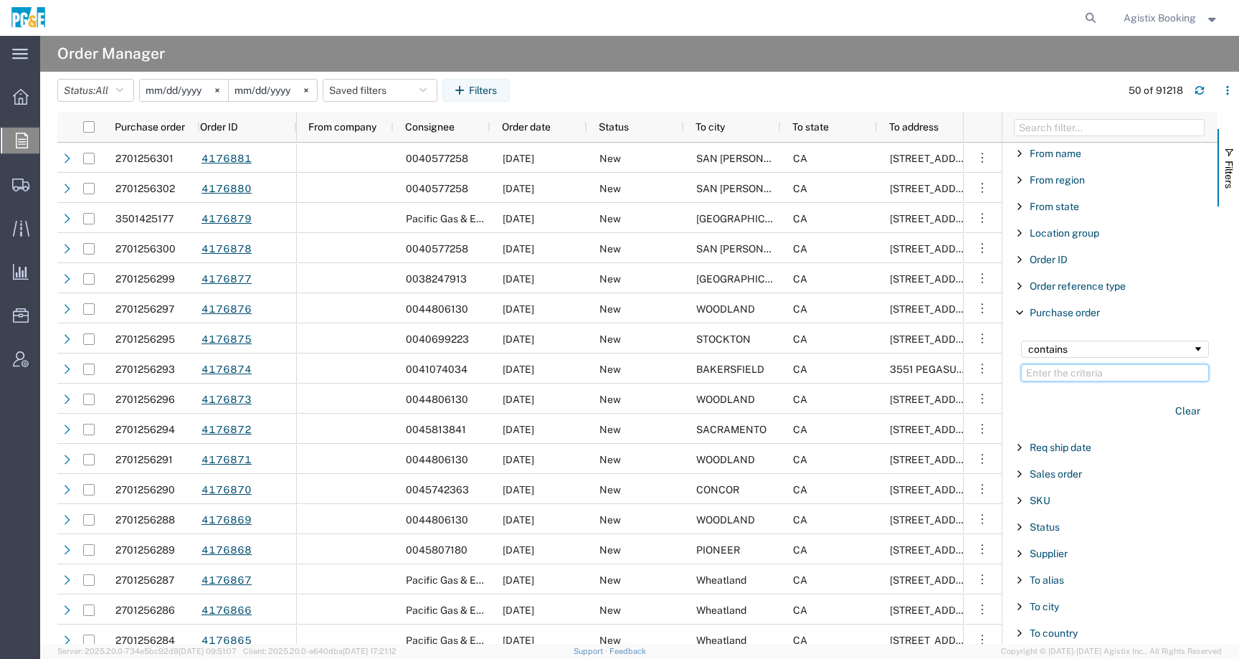
click at [1082, 369] on input "Filter Value" at bounding box center [1115, 372] width 188 height 17
paste input "2701158221"
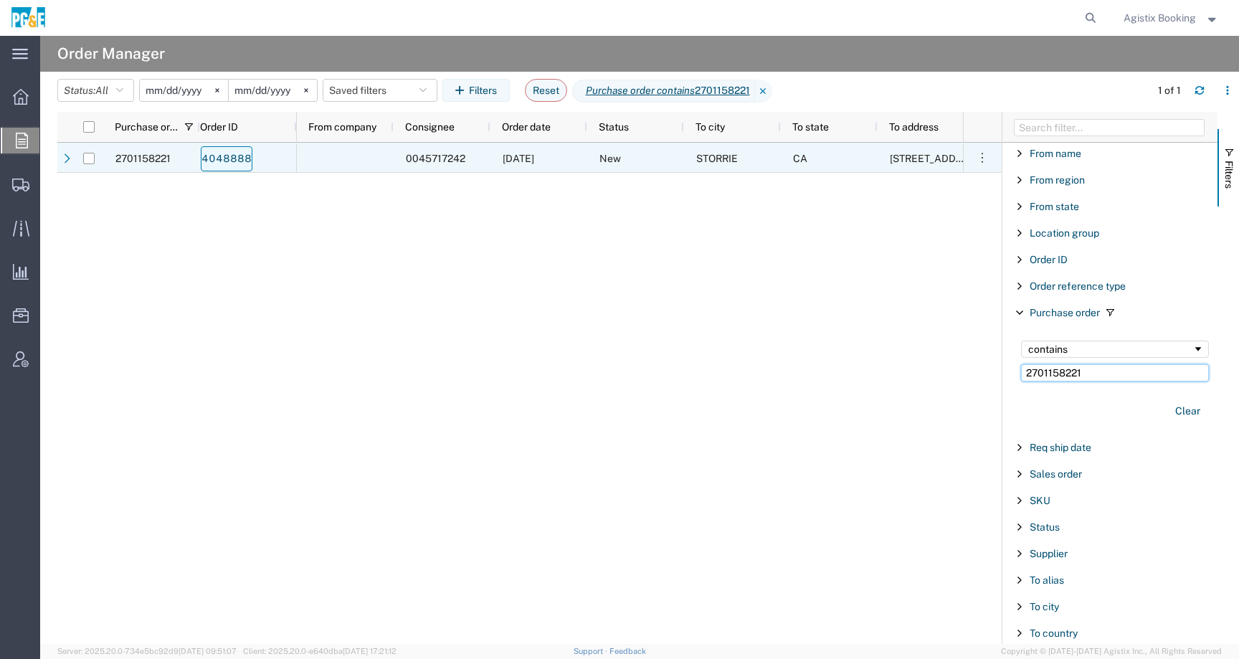
type input "2701158221"
click at [227, 158] on link "4048888" at bounding box center [227, 158] width 52 height 25
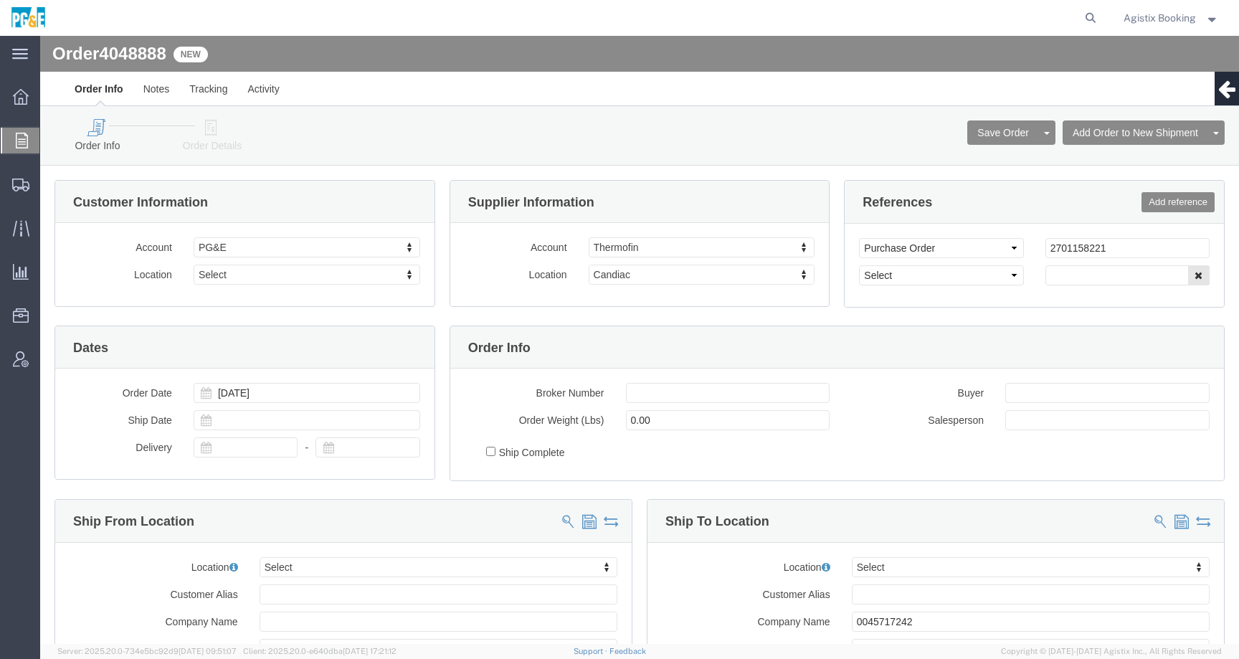
select select
click icon
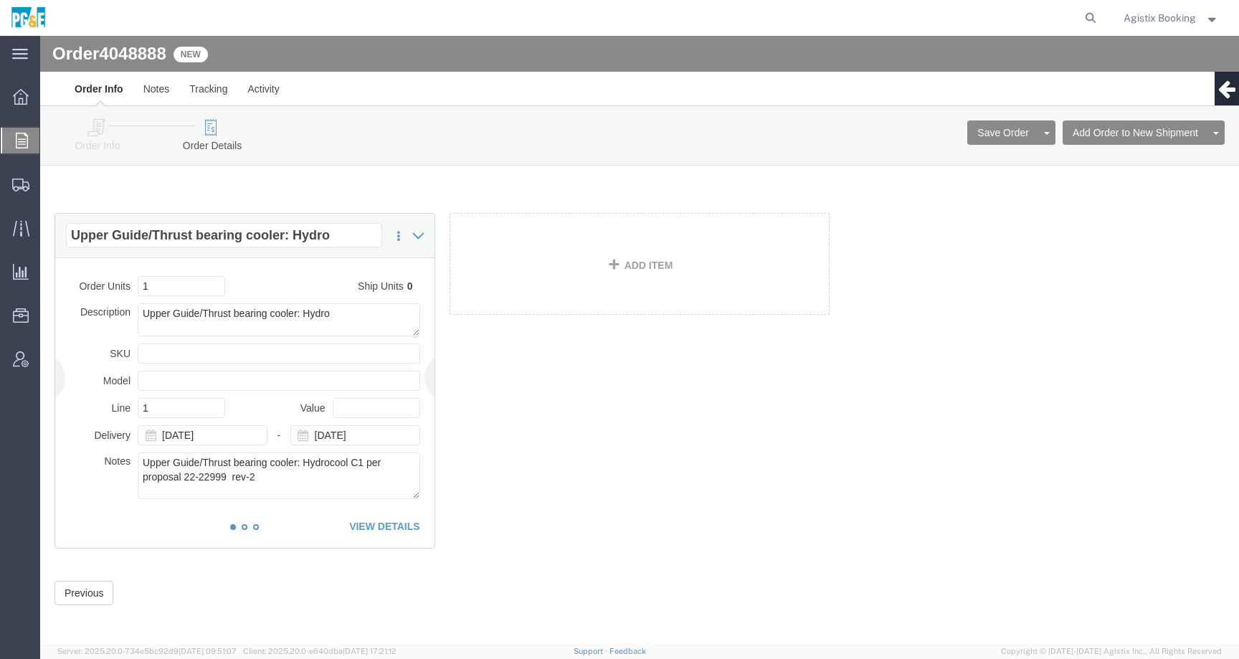
click li "2"
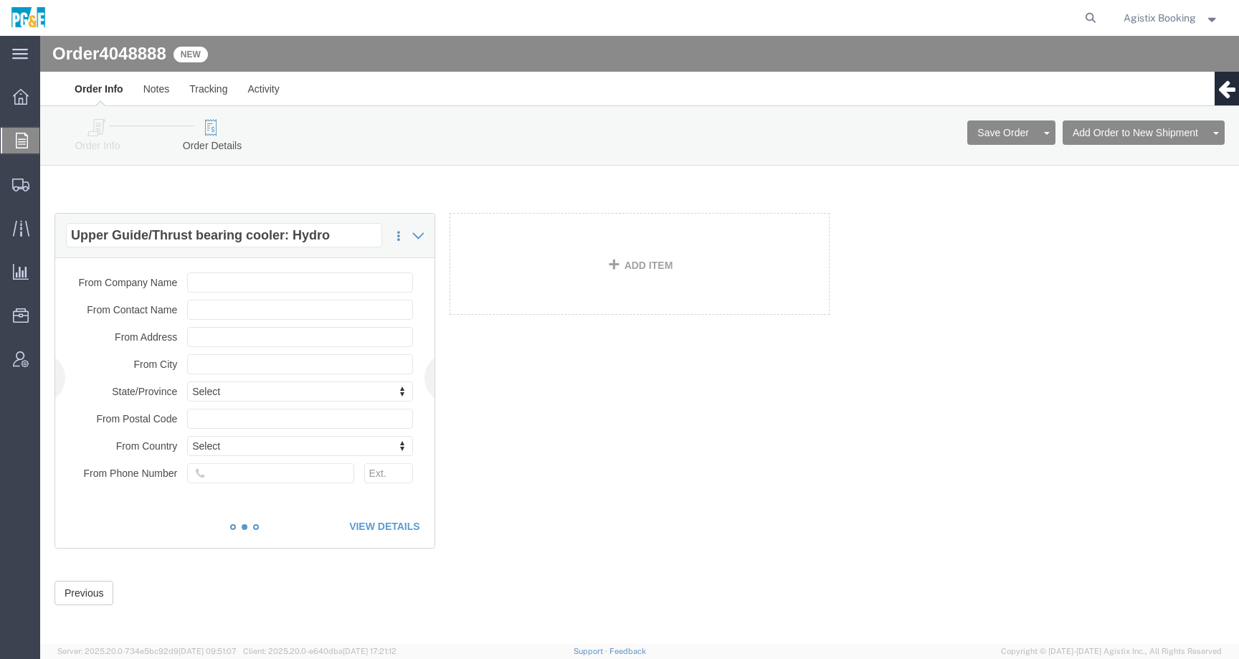
click li "2"
click ol "1 2 3"
click li "1"
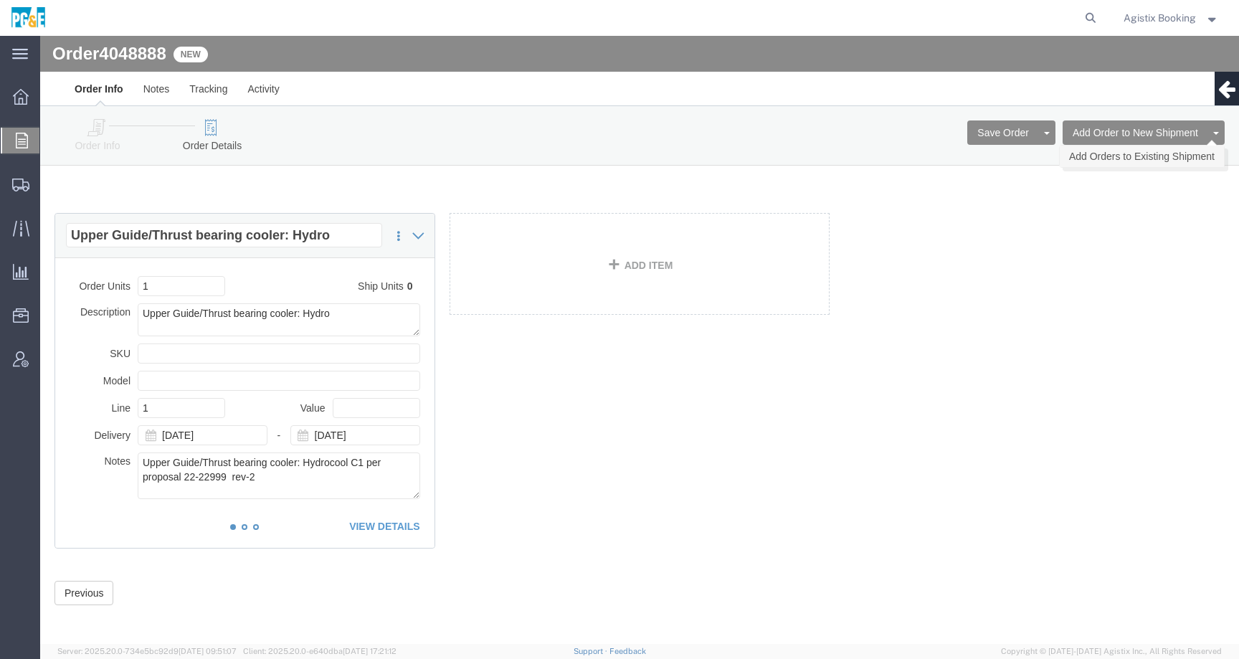
click link "Add Orders to Existing Shipment"
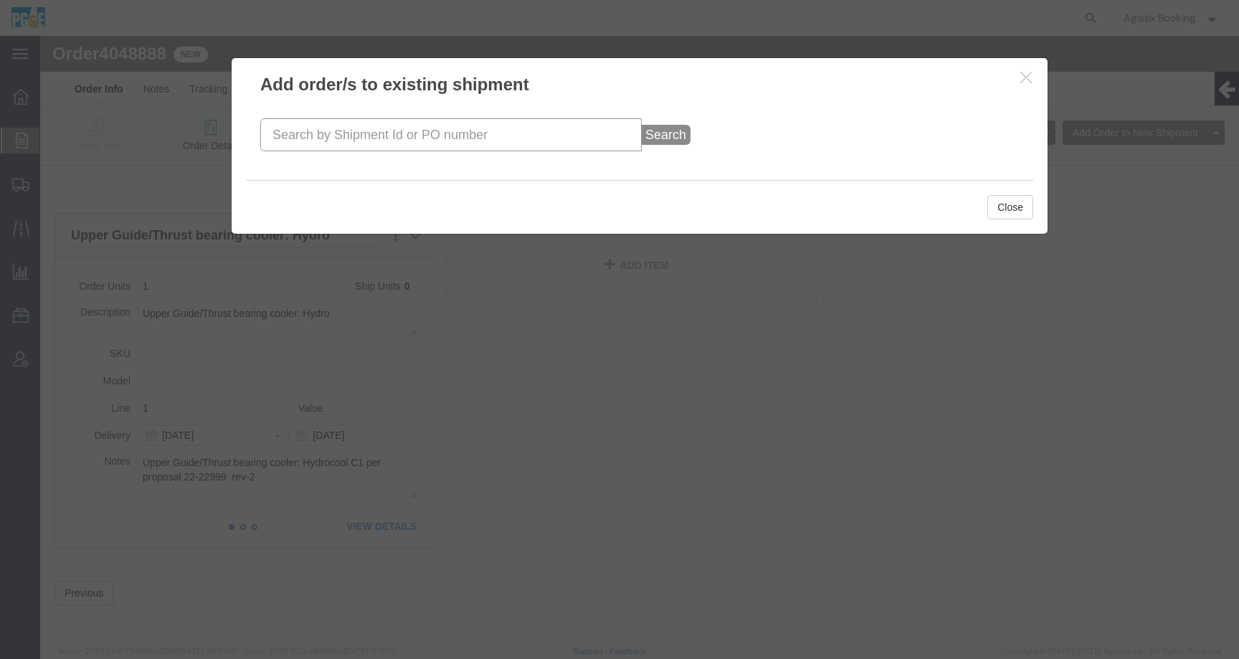
click input "text"
paste input "57078891"
type input "57078891"
click button "Search"
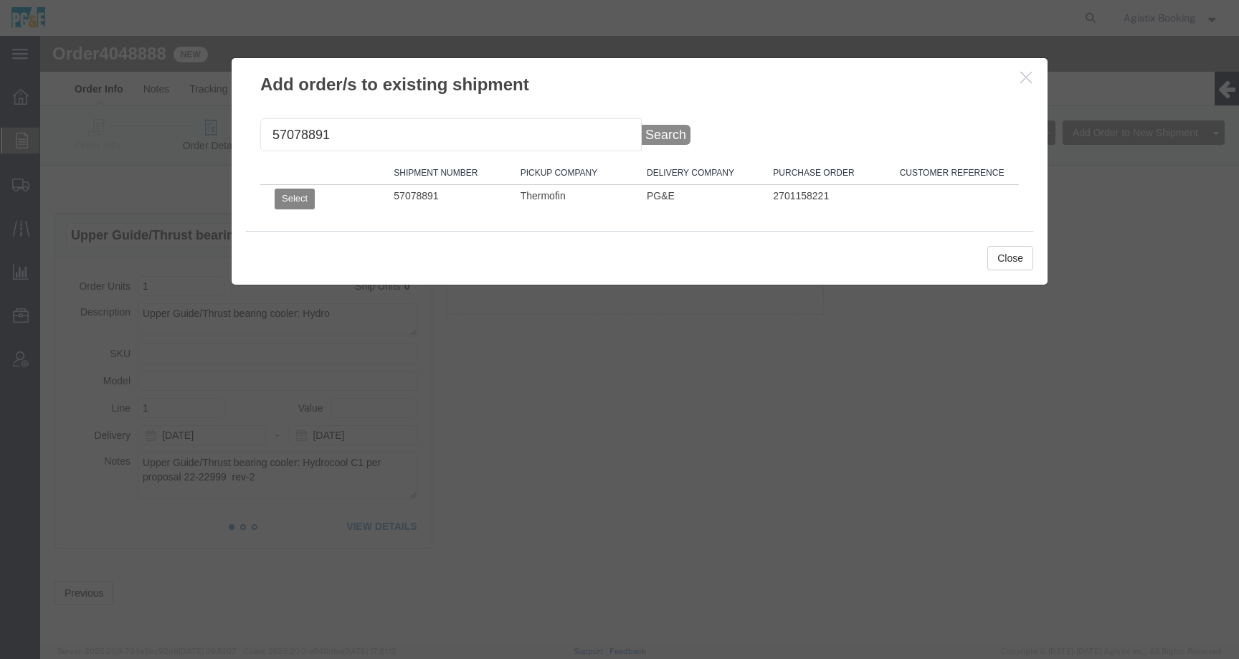
click button "Select"
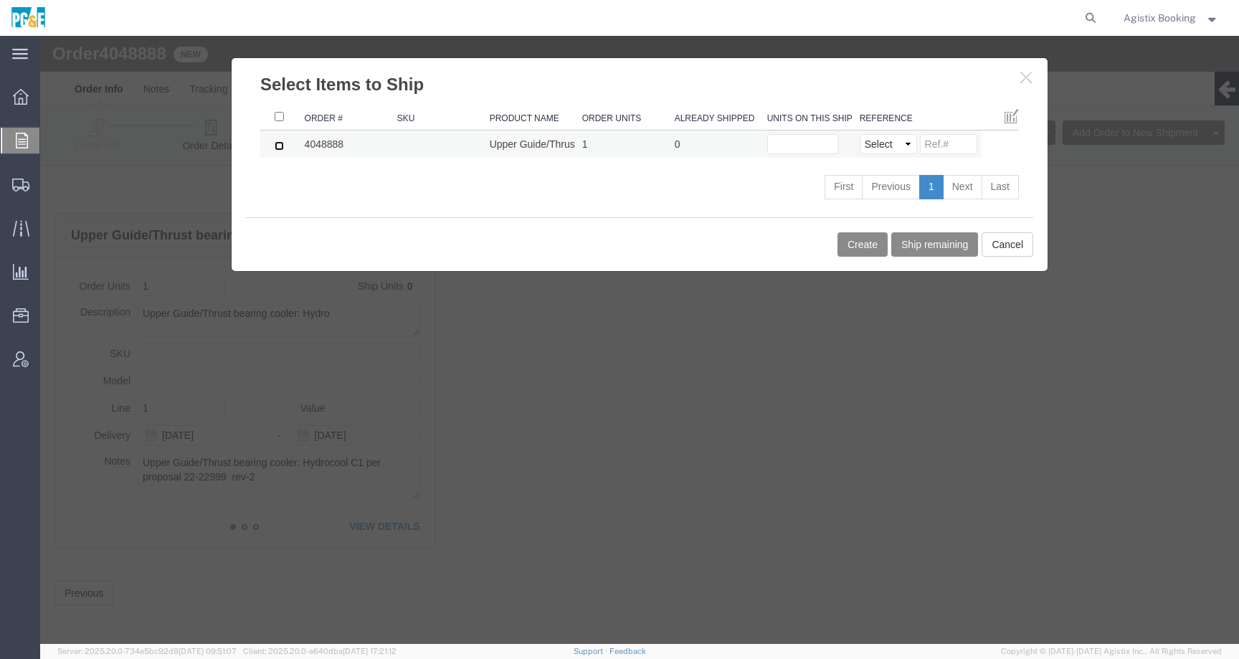
click input "checkbox"
checkbox input "true"
click input "text"
type input "1"
click div "Order # SKU Product Name Order Units Already Shipped Units on this shipment Ref…"
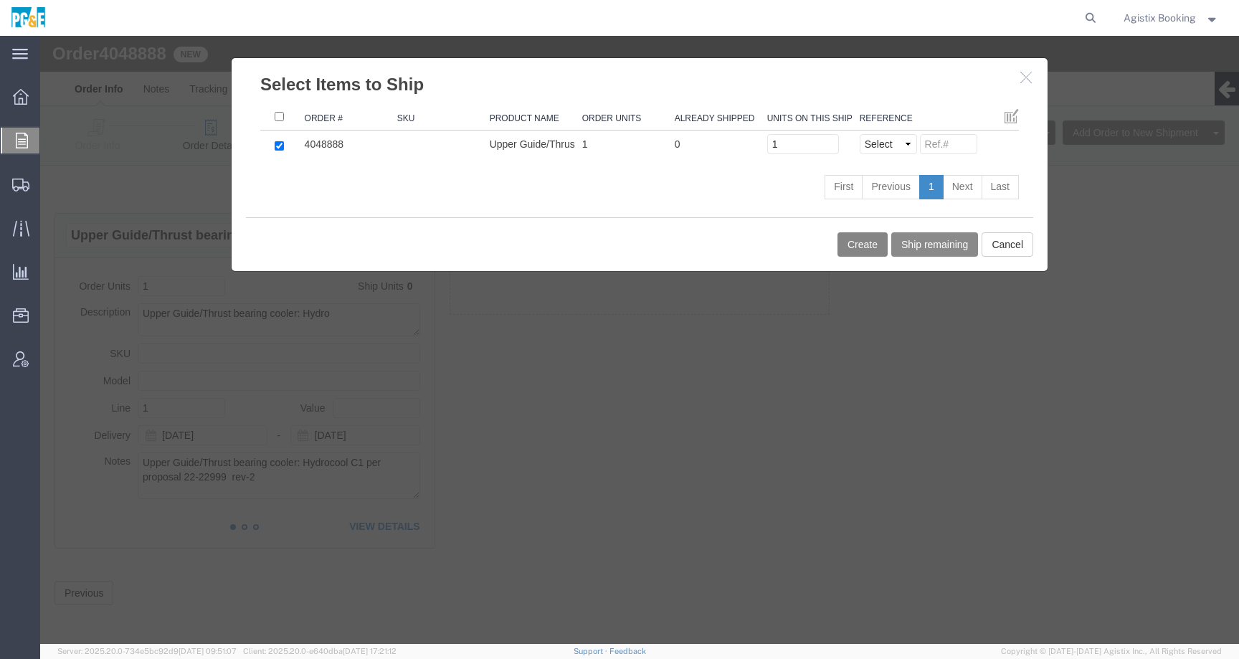
click button "Create"
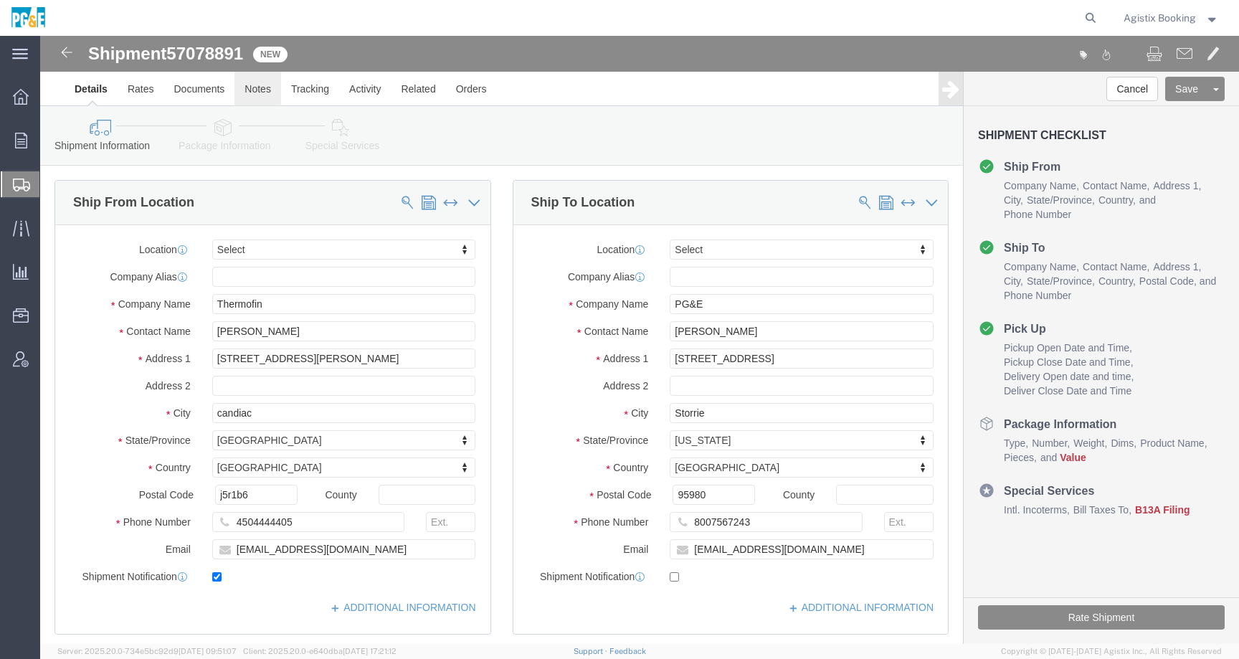
click link "Notes"
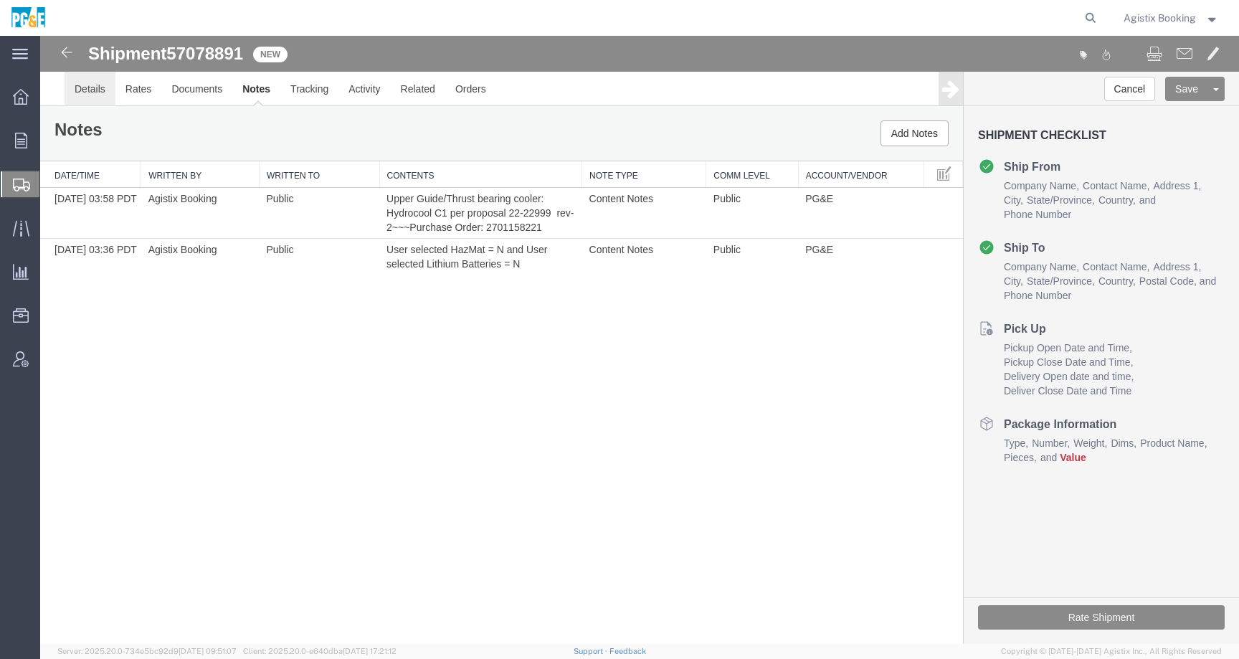
click at [88, 92] on link "Details" at bounding box center [90, 89] width 51 height 34
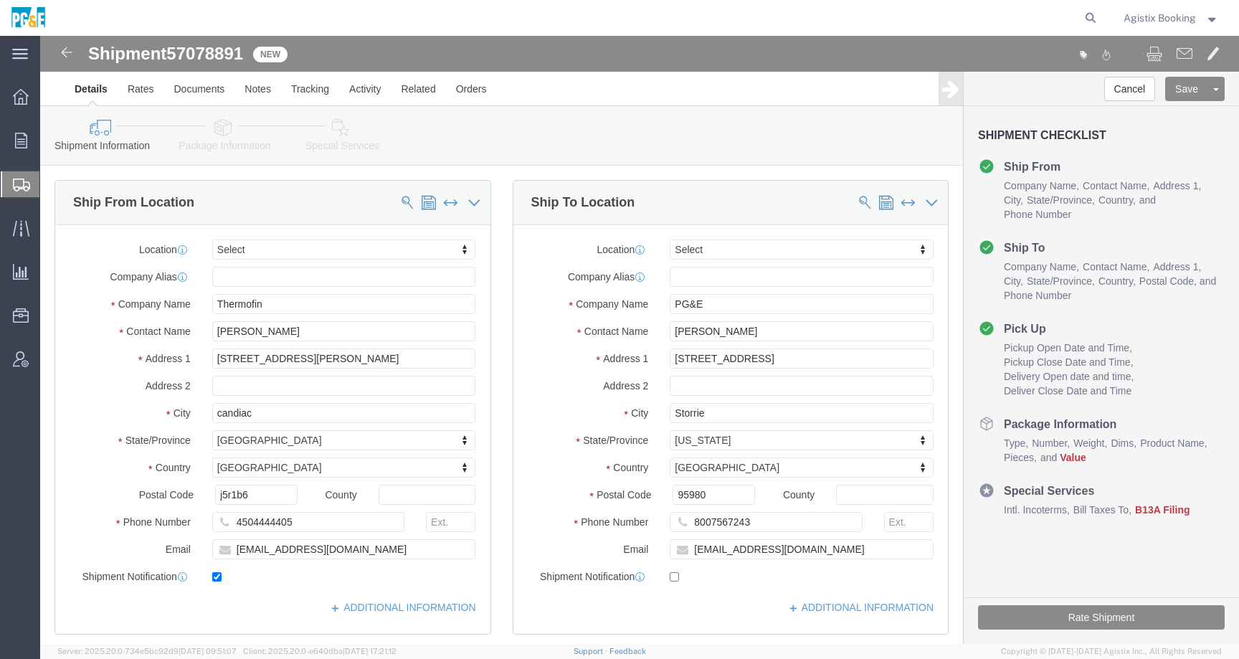
click icon
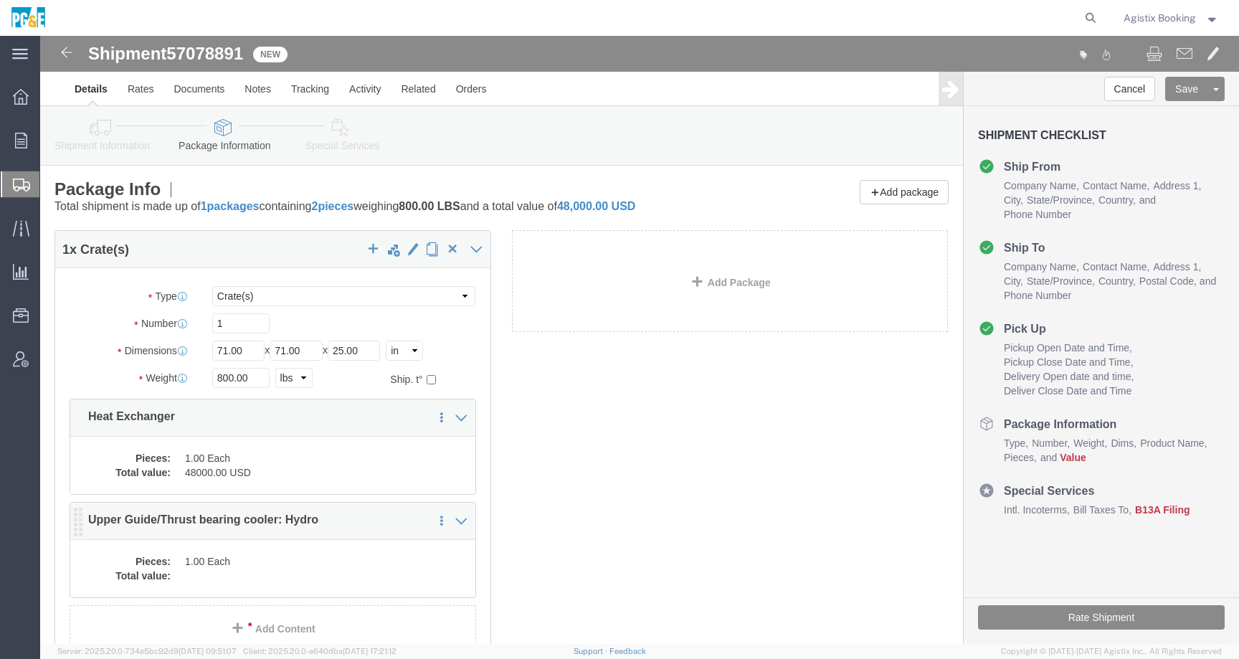
click dd "1.00 Each"
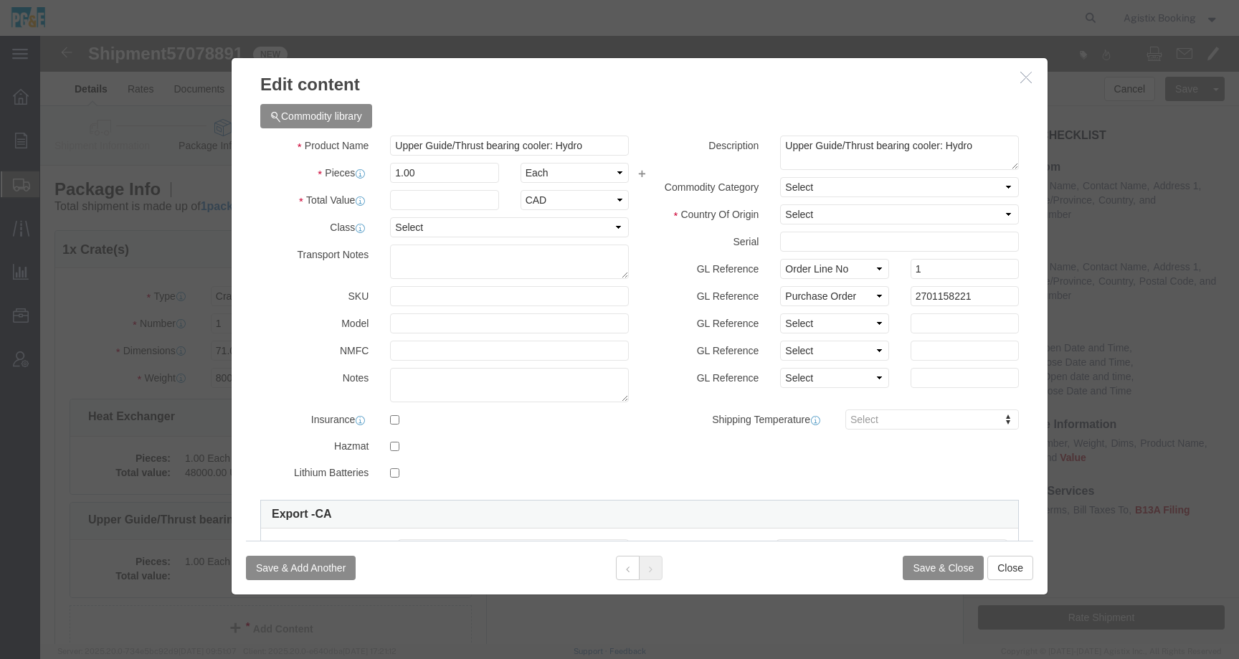
click icon "button"
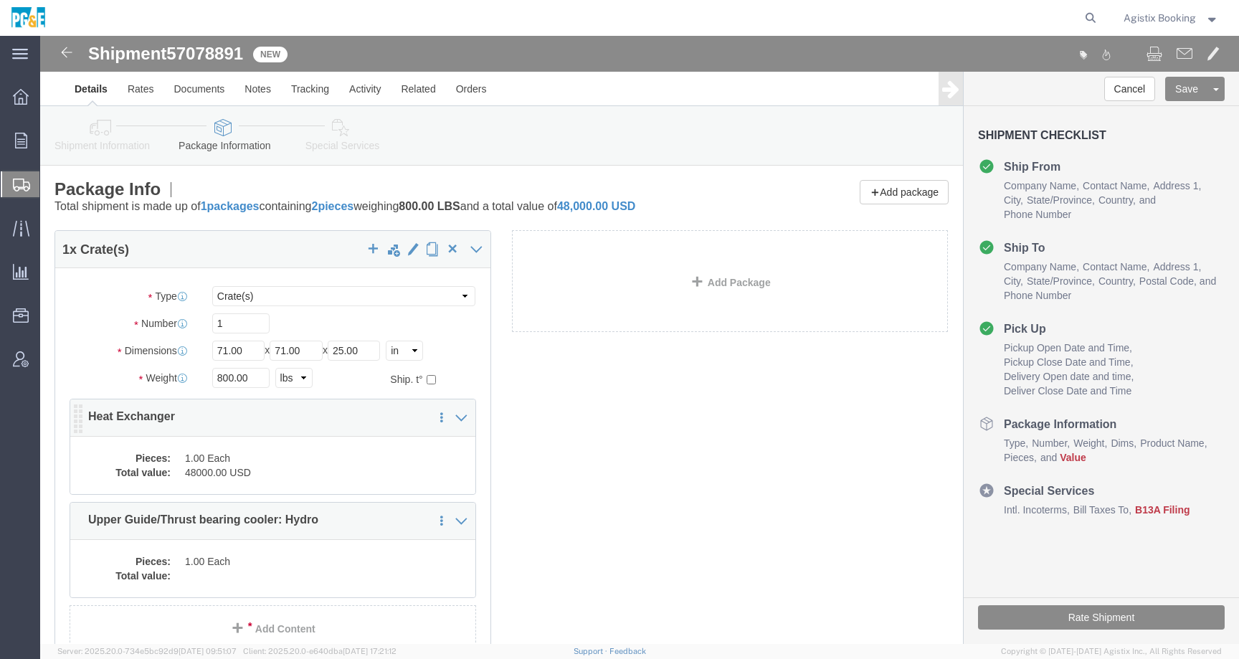
click div "1 x Crate(s) Package Type Select Bulk Bundle(s) Cardboard Box(es) Carton(s) Cra…"
click dd "1.00 Each"
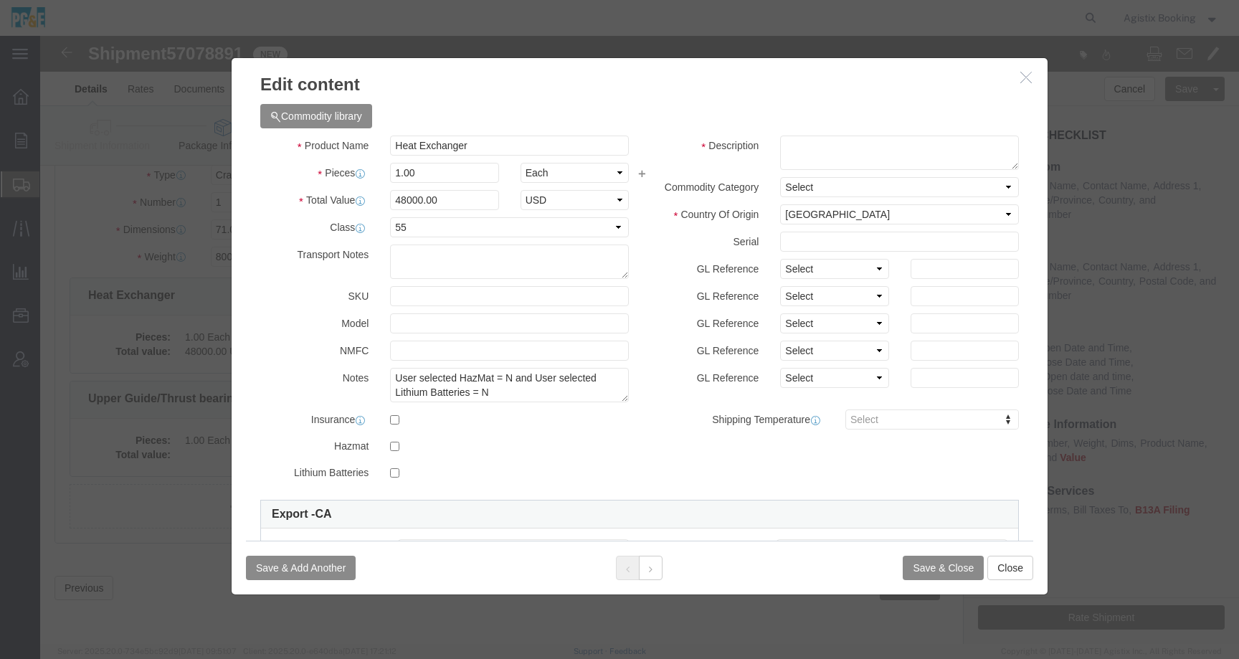
click button "button"
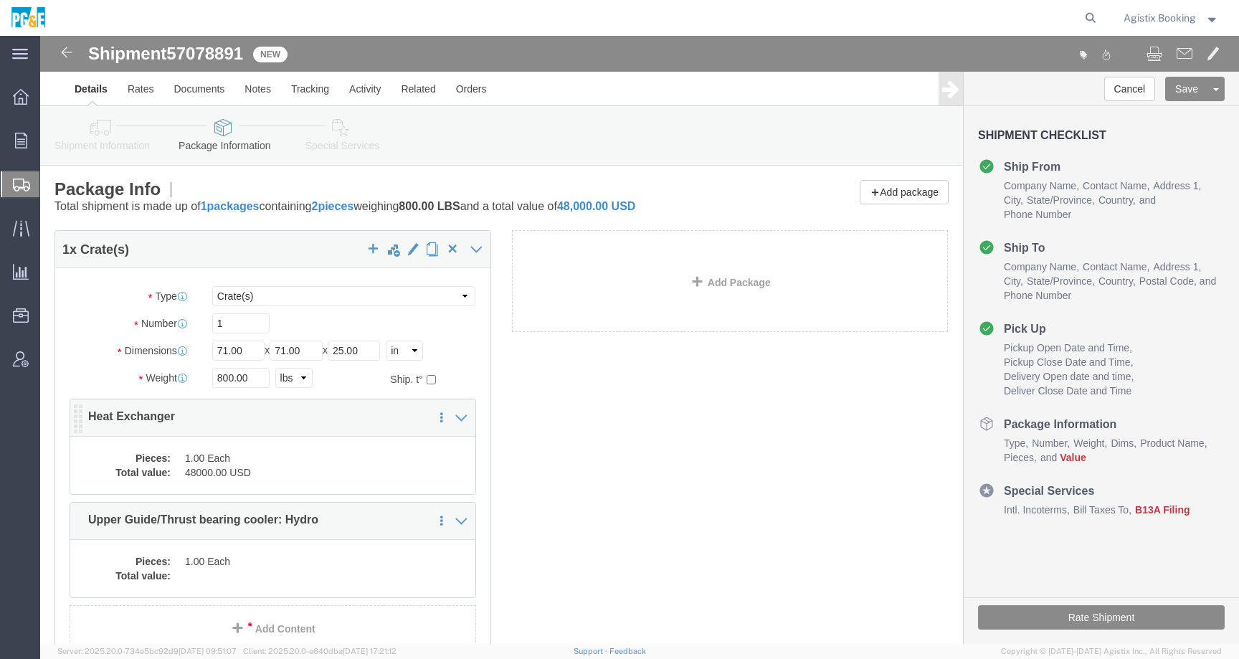
click dd "48000.00 USD"
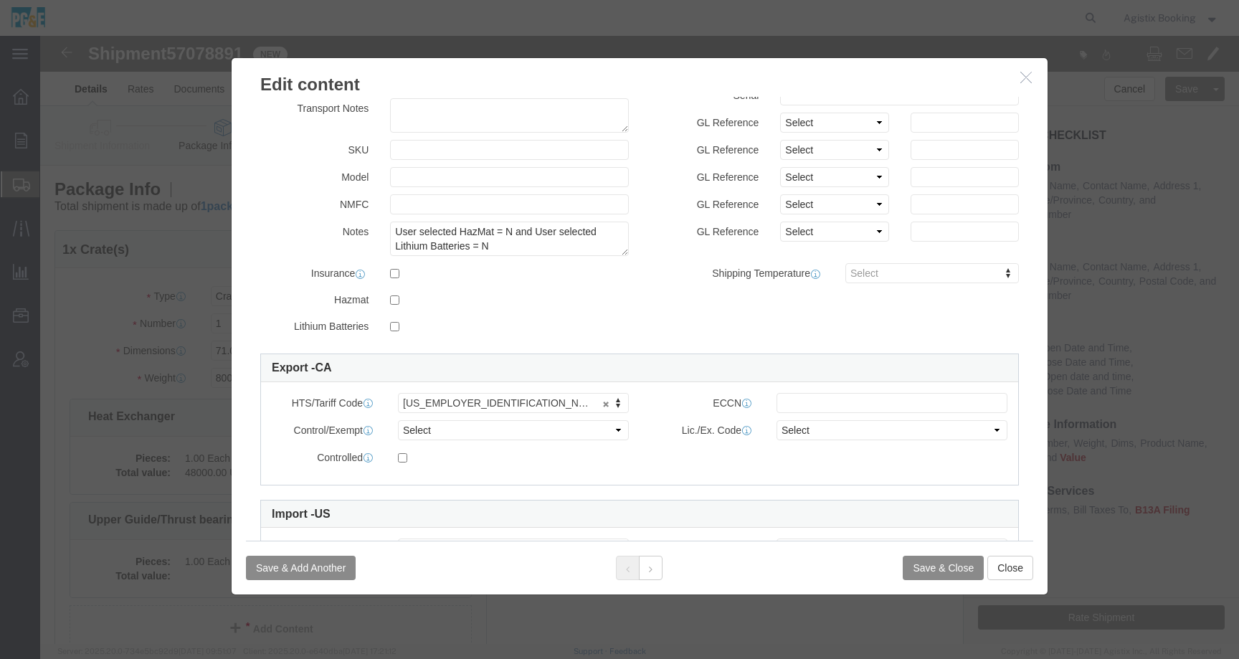
scroll to position [148, 0]
click icon "button"
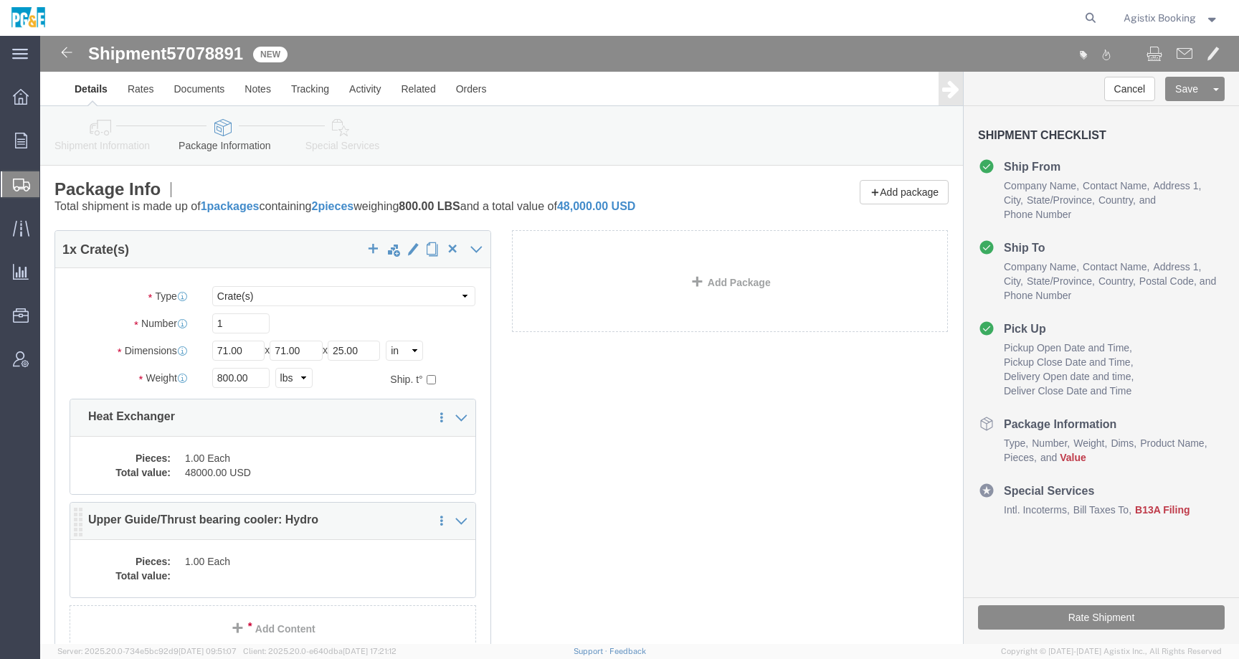
click dd
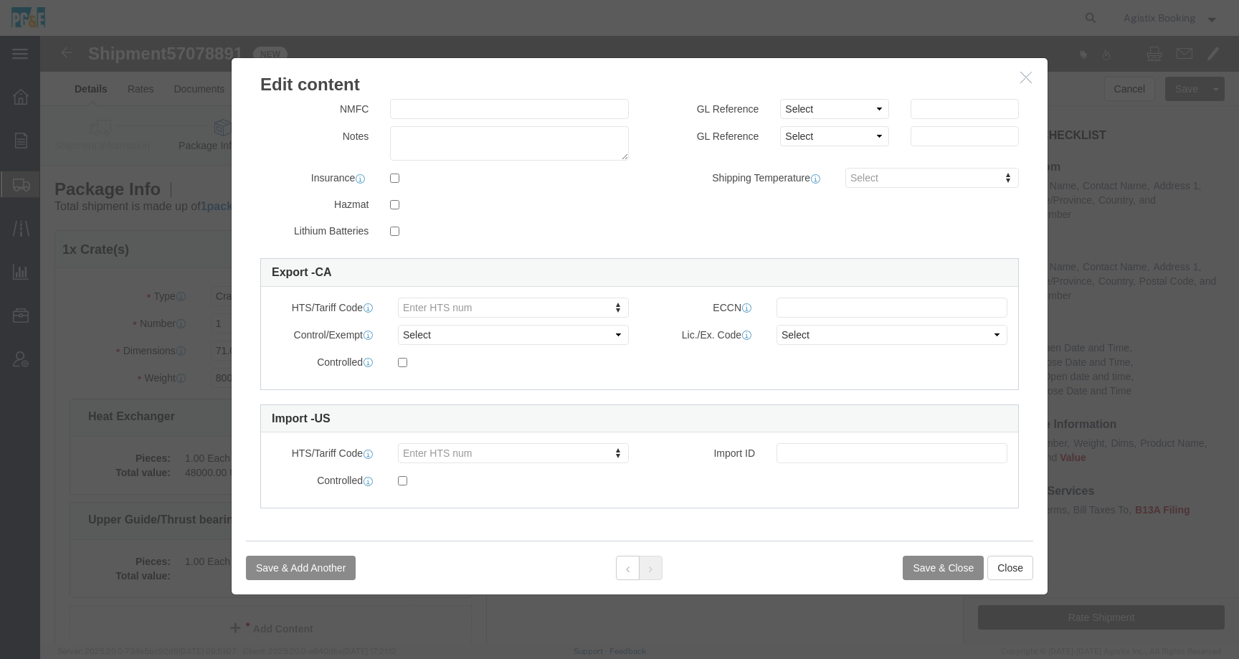
scroll to position [0, 0]
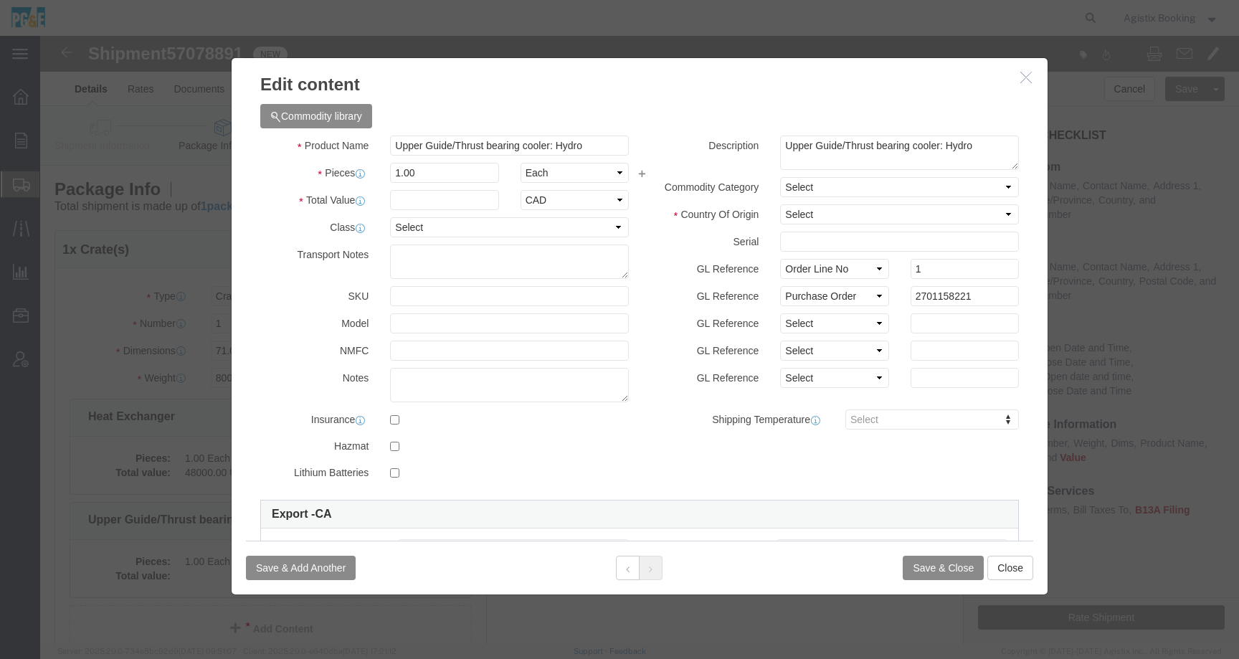
click icon "button"
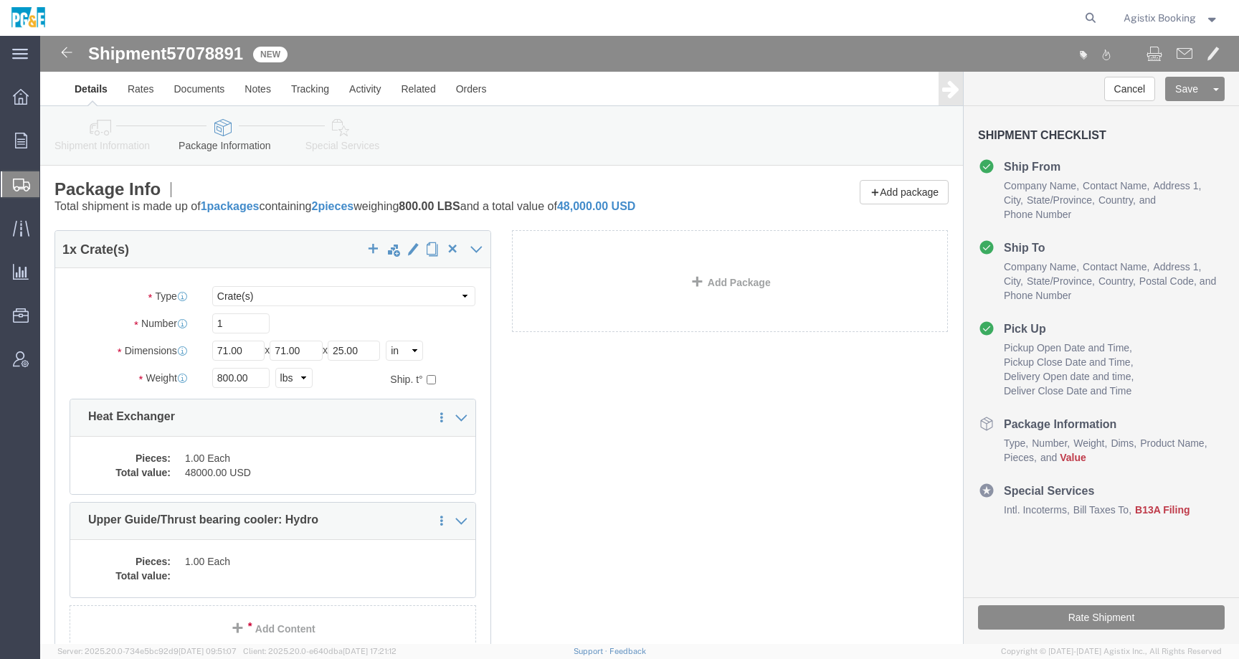
click at [1150, 16] on span "Agistix Booking" at bounding box center [1160, 18] width 72 height 16
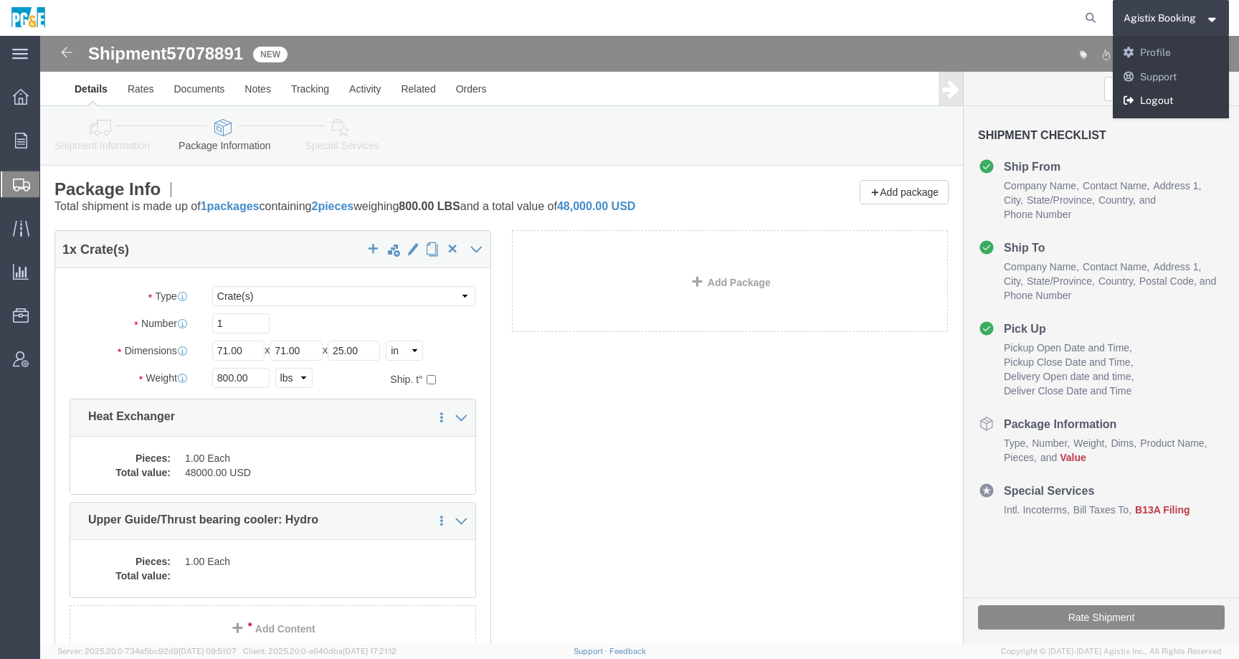
click at [1129, 104] on icon at bounding box center [1129, 100] width 13 height 10
